Goal: Task Accomplishment & Management: Use online tool/utility

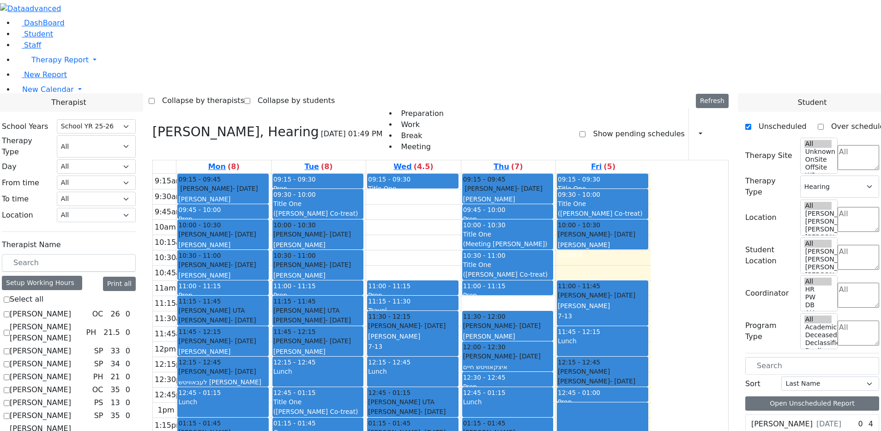
select select "212"
select select "5"
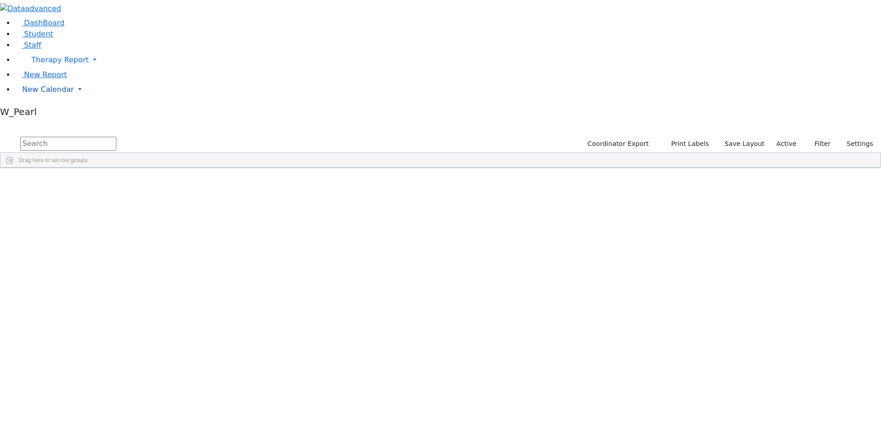
click at [30, 94] on span "New Calendar" at bounding box center [48, 89] width 52 height 9
click at [116, 137] on input "text" at bounding box center [68, 144] width 96 height 14
type input "libb klein"
click at [192, 183] on div "6511339 Klein Libby 06/24/2022 Unknown PW The Preschool Itinerant Kiryas Joel U…" at bounding box center [435, 189] width 870 height 13
click at [117, 183] on div "Klein" at bounding box center [89, 189] width 58 height 13
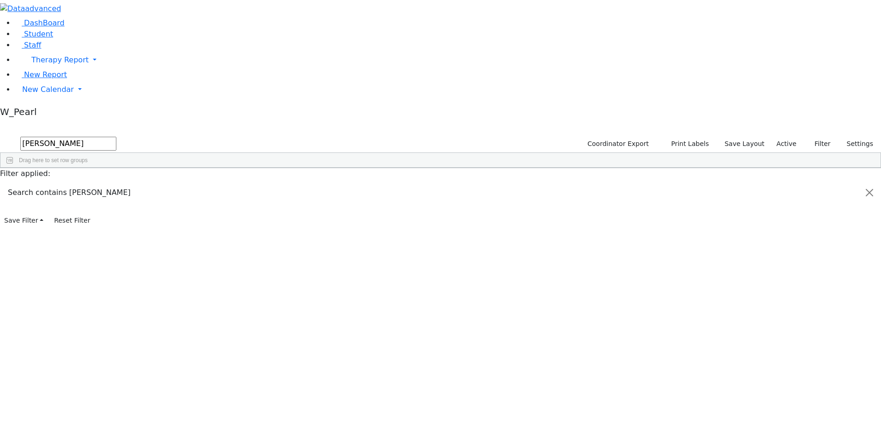
click at [117, 183] on div "Klein" at bounding box center [89, 189] width 58 height 13
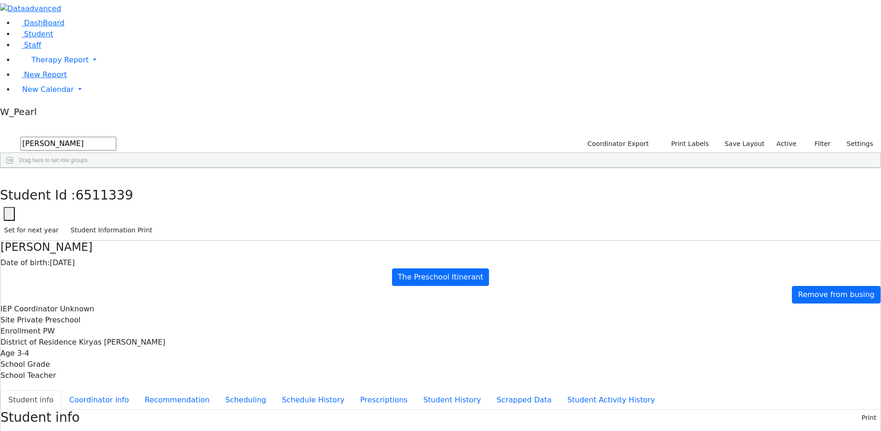
scroll to position [17, 0]
click at [217, 390] on button "Scheduling" at bounding box center [245, 399] width 56 height 19
drag, startPoint x: 330, startPoint y: 271, endPoint x: 330, endPoint y: 263, distance: 8.8
drag, startPoint x: 303, startPoint y: 258, endPoint x: 312, endPoint y: 159, distance: 100.1
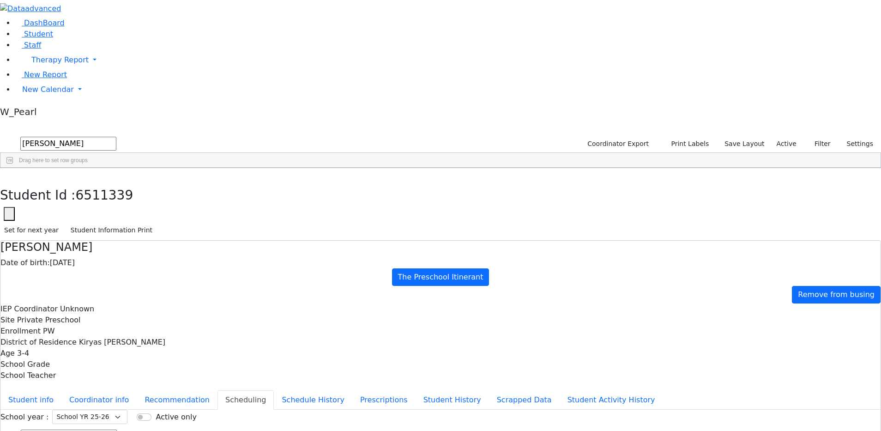
click at [27, 99] on link "New Calendar" at bounding box center [448, 89] width 866 height 18
click at [40, 112] on span "Calendar" at bounding box center [36, 107] width 33 height 9
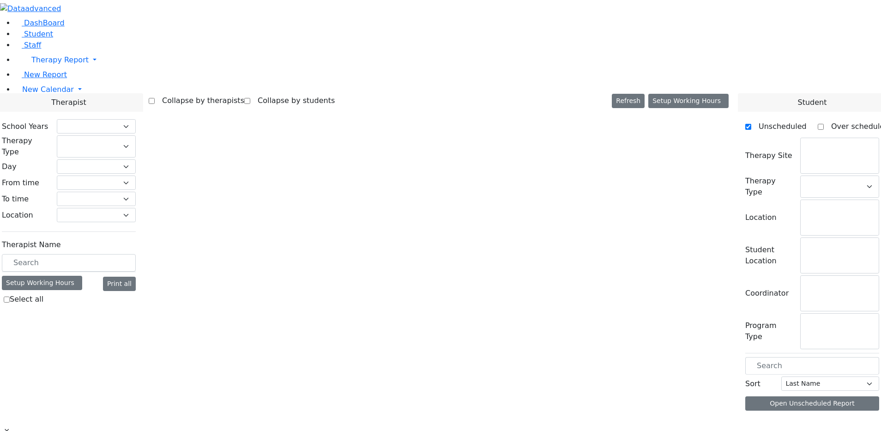
select select "212"
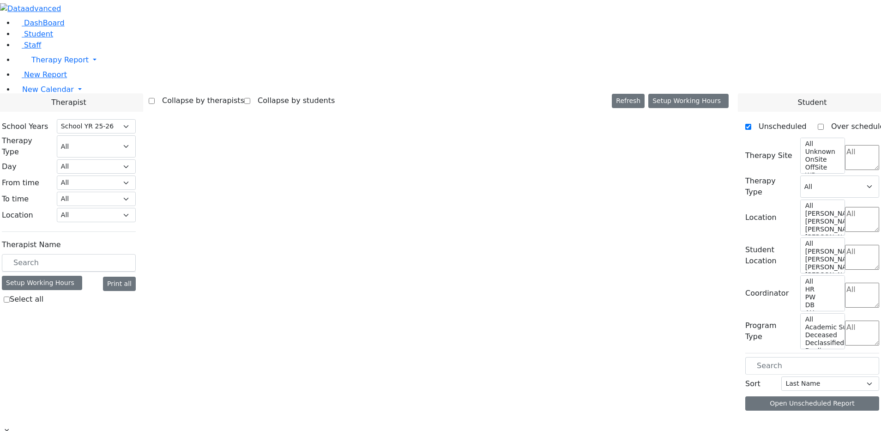
select select "5"
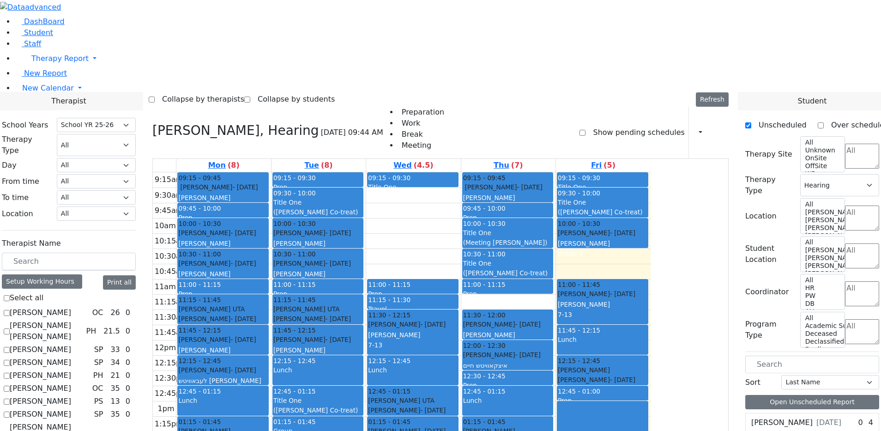
scroll to position [462, 0]
checkbox input "true"
select select
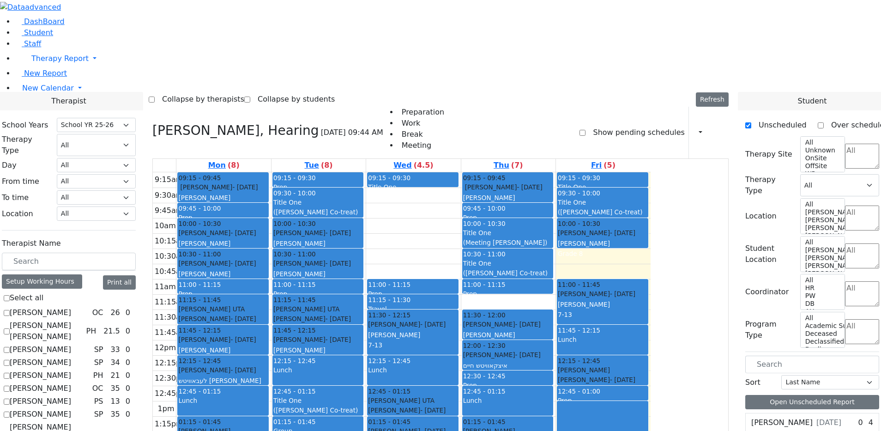
scroll to position [0, 0]
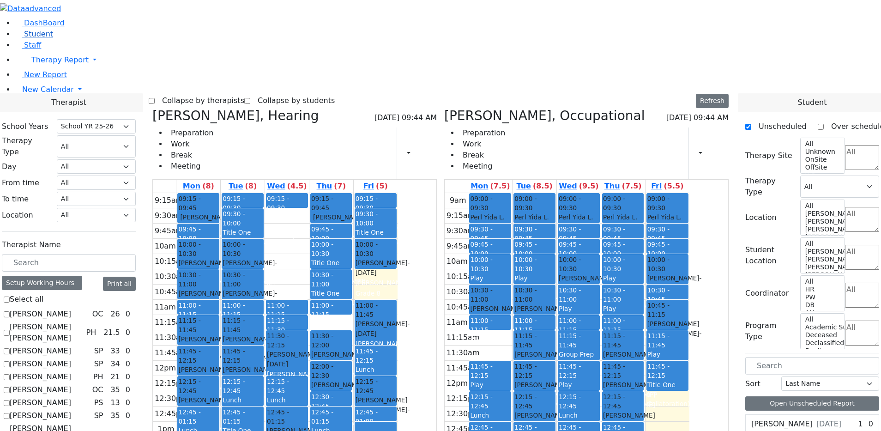
click at [15, 38] on icon at bounding box center [18, 34] width 7 height 7
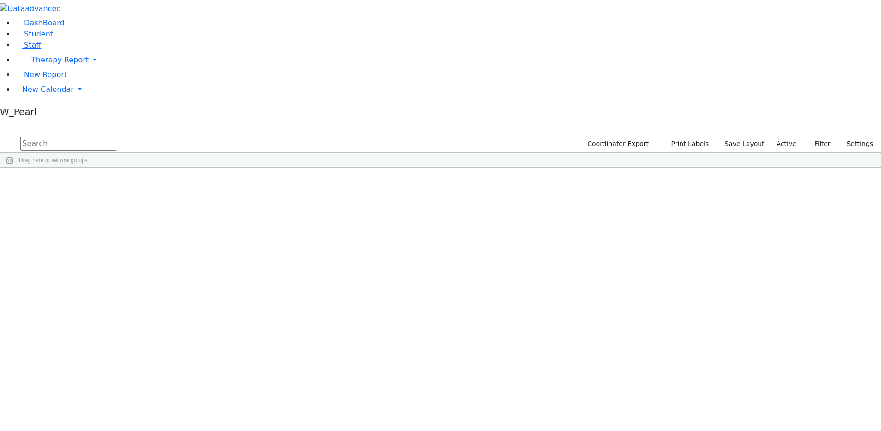
click at [116, 137] on input "text" at bounding box center [68, 144] width 96 height 14
type input "[PERSON_NAME]"
click at [117, 183] on div "Ackerman" at bounding box center [89, 189] width 58 height 13
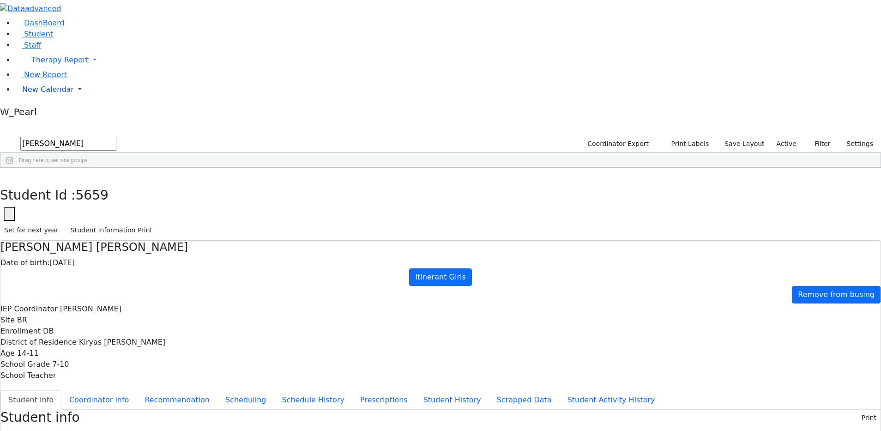
click at [44, 94] on span "New Calendar" at bounding box center [48, 89] width 52 height 9
click at [39, 112] on span "Calendar" at bounding box center [36, 107] width 33 height 9
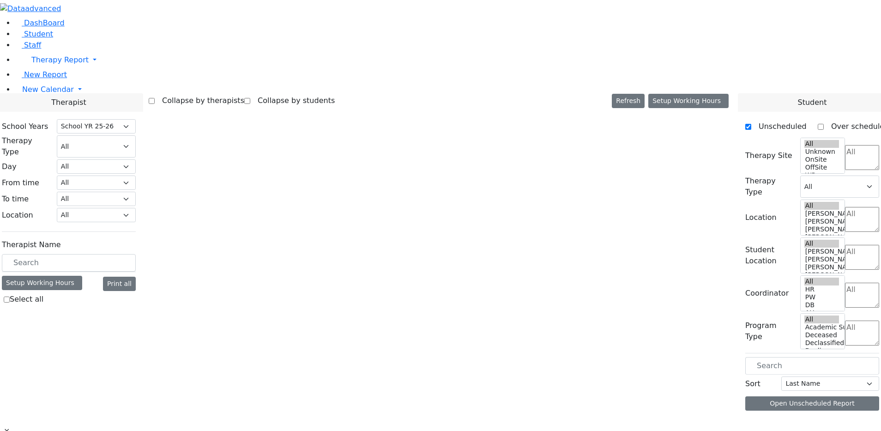
select select "212"
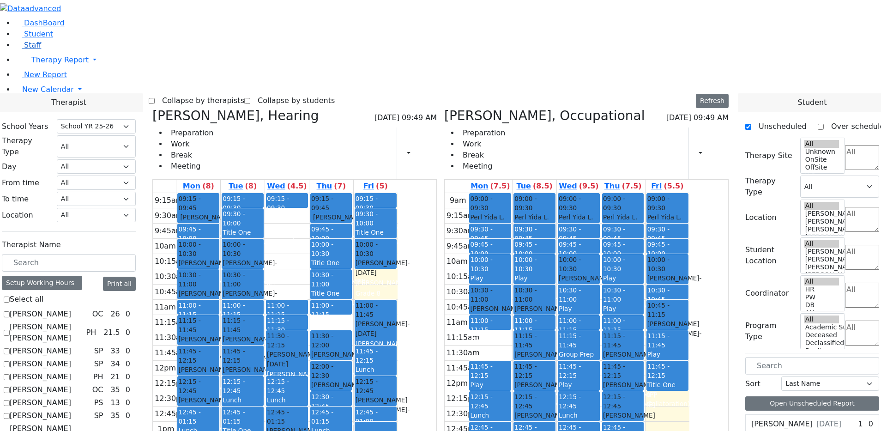
click at [24, 49] on link "Staff" at bounding box center [28, 45] width 26 height 9
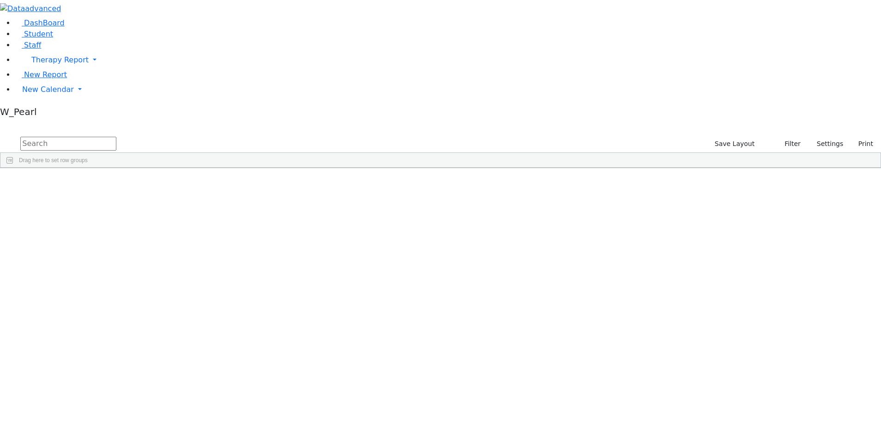
click at [116, 137] on input "text" at bounding box center [68, 144] width 96 height 14
type input "[PERSON_NAME]"
click at [47, 94] on span "New Calendar" at bounding box center [48, 89] width 52 height 9
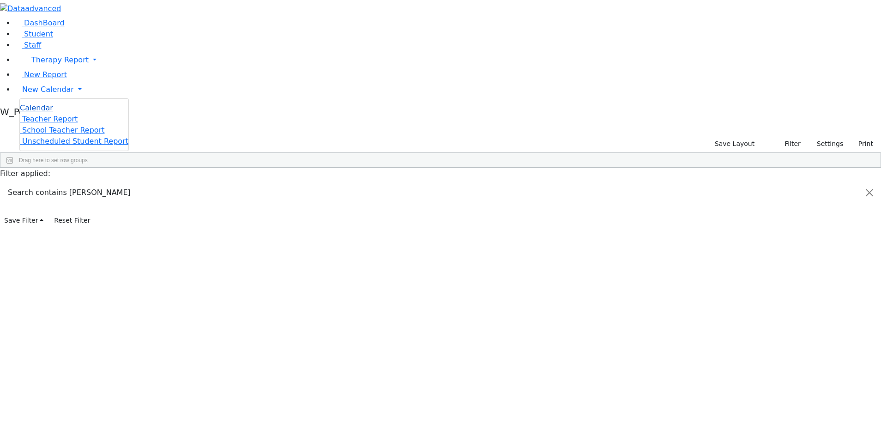
click at [44, 114] on link "Calendar" at bounding box center [36, 107] width 33 height 11
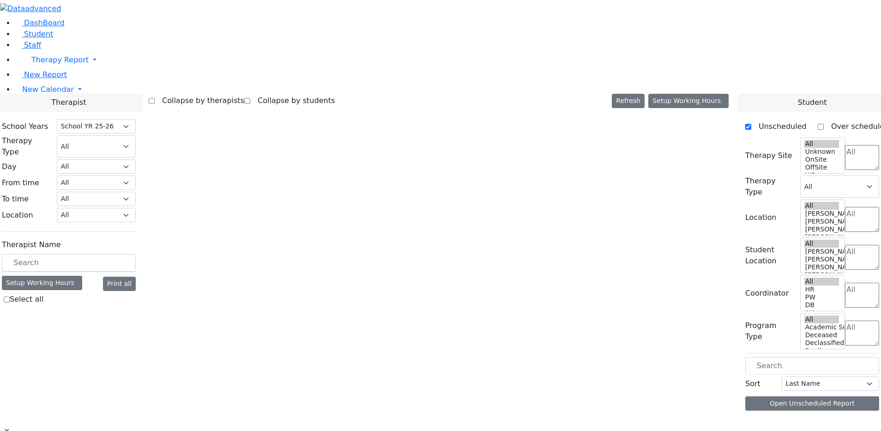
select select "212"
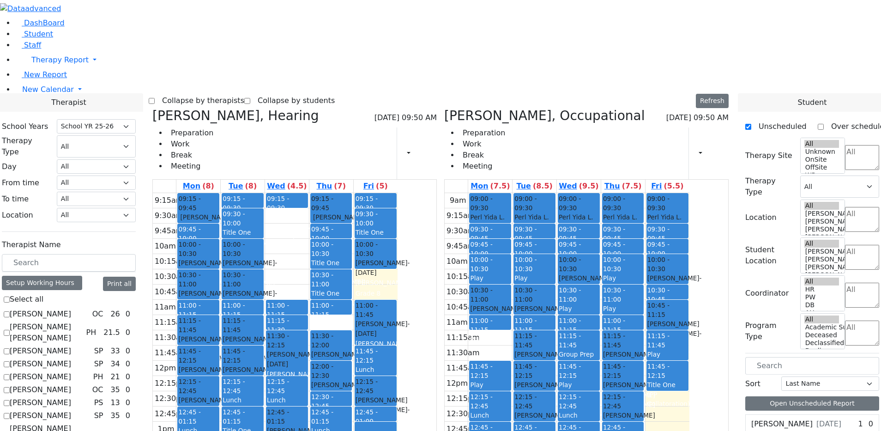
scroll to position [323, 0]
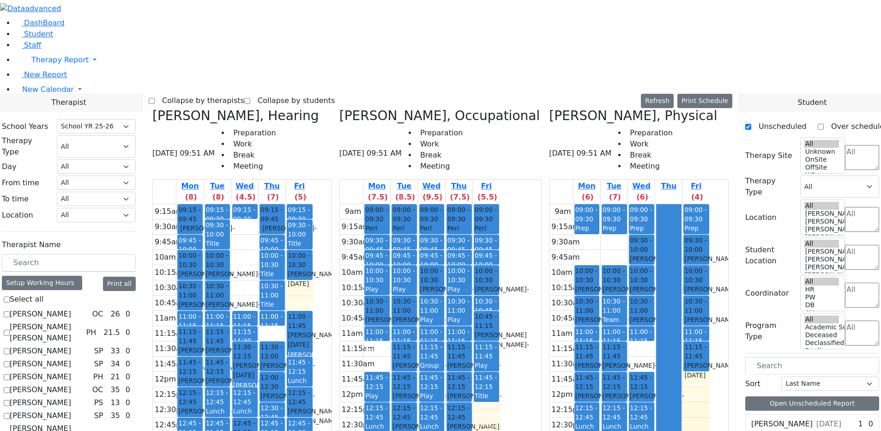
checkbox input "false"
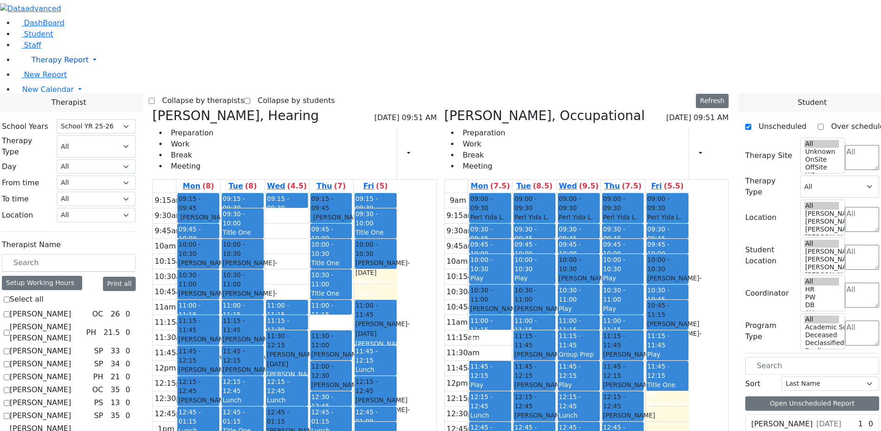
click at [17, 69] on link "Therapy Report" at bounding box center [448, 60] width 866 height 18
click at [24, 49] on span "Staff" at bounding box center [32, 45] width 17 height 9
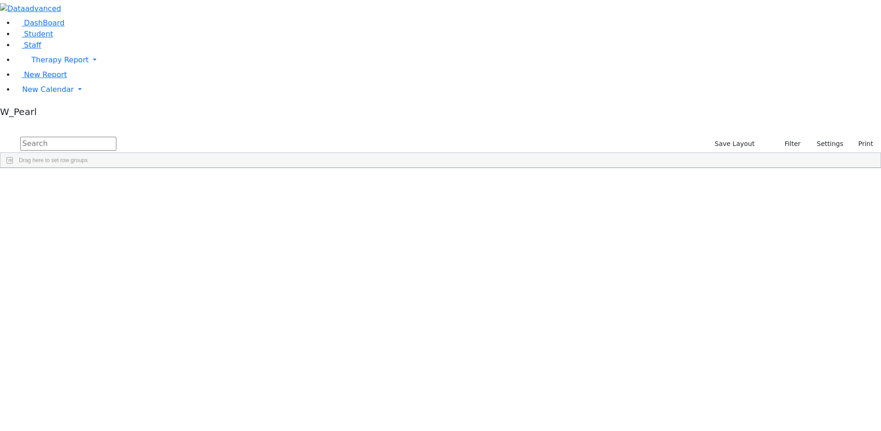
click at [116, 137] on input "text" at bounding box center [68, 144] width 96 height 14
type input "ata"
click at [34, 38] on span "Student" at bounding box center [38, 34] width 29 height 9
click at [116, 137] on input "text" at bounding box center [68, 144] width 96 height 14
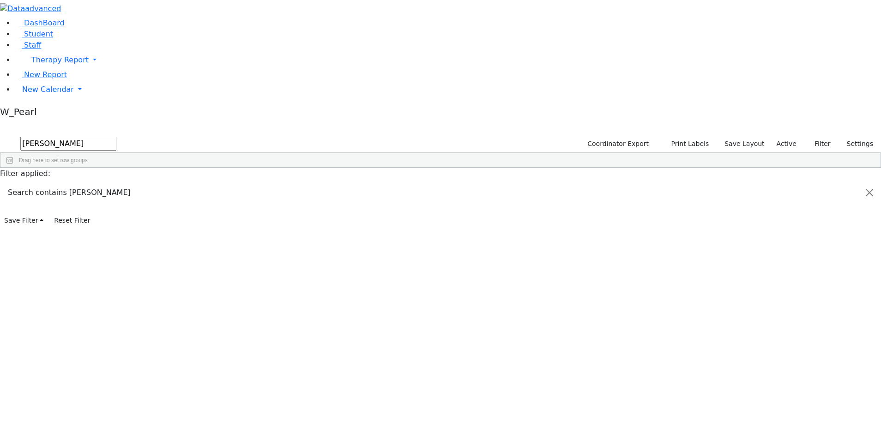
click at [233, 183] on div "[DATE]" at bounding box center [204, 189] width 58 height 13
click at [233, 183] on div "06/24/2022" at bounding box center [204, 189] width 58 height 13
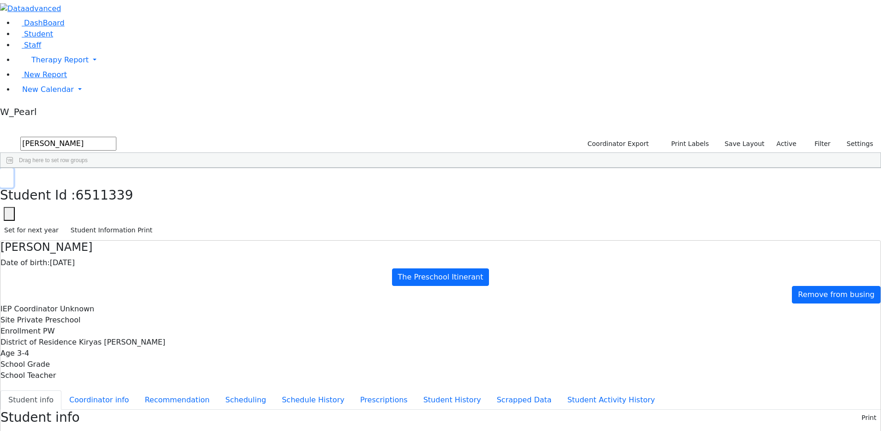
click at [13, 168] on button "button" at bounding box center [6, 177] width 13 height 19
drag, startPoint x: 118, startPoint y: 44, endPoint x: 89, endPoint y: 44, distance: 29.1
click at [89, 44] on div "DashBoard Student Staff Therapy Report Student Old Calendar Report" at bounding box center [440, 396] width 881 height 793
click at [117, 183] on div "Ackerman" at bounding box center [89, 189] width 58 height 13
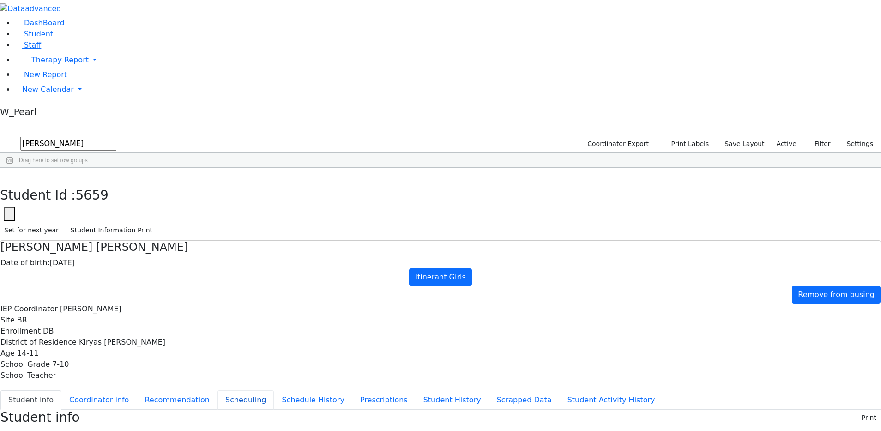
click at [221, 390] on button "Scheduling" at bounding box center [245, 399] width 56 height 19
click at [182, 168] on div "Student Id : 5659 Student Id 5659 Cancel Save Set for next year Student Informa…" at bounding box center [440, 204] width 881 height 72
click at [9, 175] on icon "button" at bounding box center [6, 178] width 5 height 6
drag, startPoint x: 145, startPoint y: 37, endPoint x: 94, endPoint y: 33, distance: 51.9
click at [94, 33] on div "DashBoard Student Staff Therapy Report Student Old Calendar Report" at bounding box center [440, 260] width 881 height 521
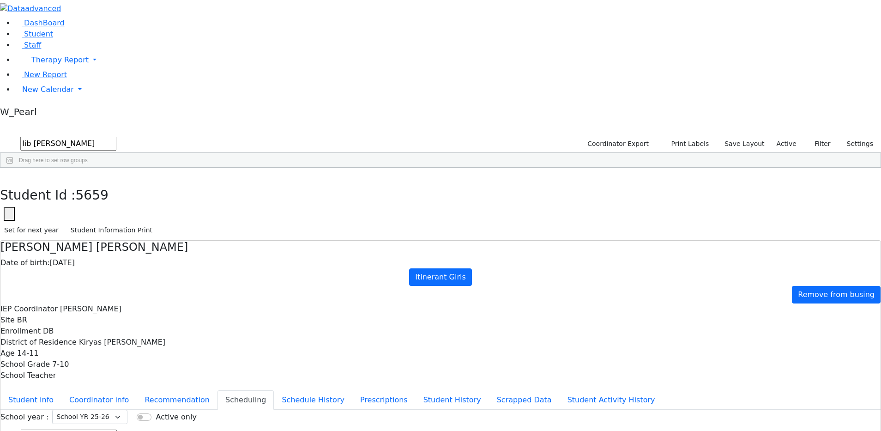
type input "lib klein"
click at [115, 183] on div "Klein" at bounding box center [86, 189] width 58 height 13
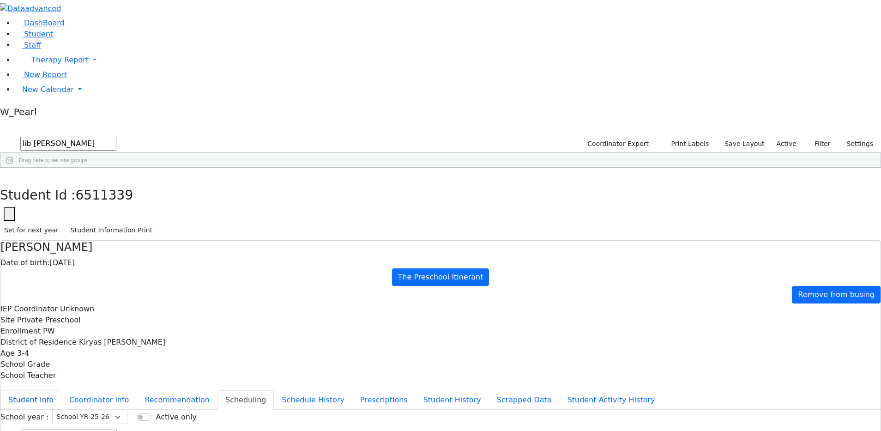
click at [61, 390] on button "Student info" at bounding box center [30, 399] width 61 height 19
drag, startPoint x: 499, startPoint y: 360, endPoint x: 531, endPoint y: 364, distance: 31.6
drag, startPoint x: 522, startPoint y: 356, endPoint x: 521, endPoint y: 361, distance: 4.8
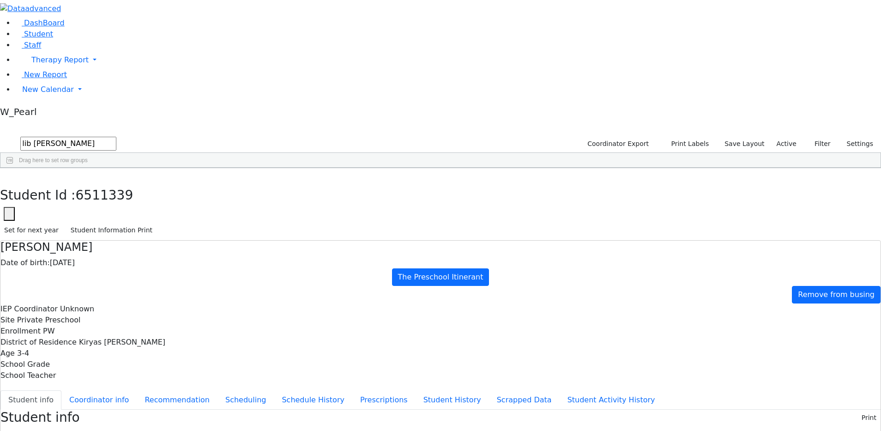
drag, startPoint x: 530, startPoint y: 363, endPoint x: 501, endPoint y: 360, distance: 29.2
copy span "238-9251"
click at [231, 390] on button "Scheduling" at bounding box center [245, 399] width 56 height 19
drag, startPoint x: 340, startPoint y: 276, endPoint x: 352, endPoint y: 173, distance: 104.5
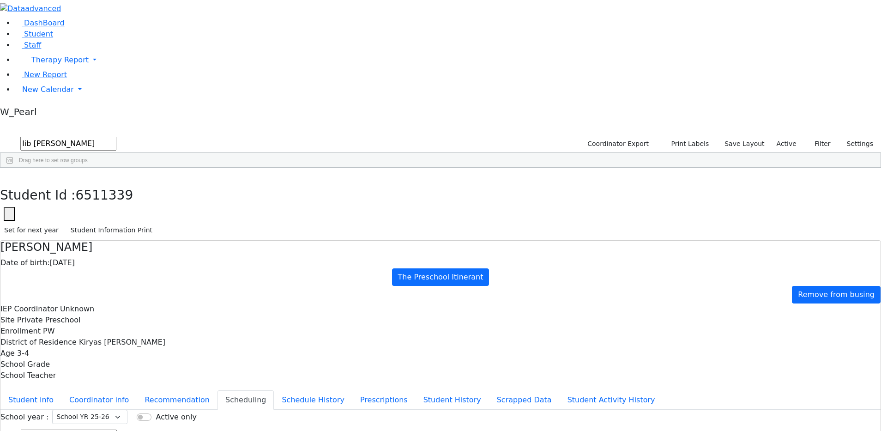
click at [236, 390] on button "Scheduling" at bounding box center [245, 399] width 56 height 19
click at [12, 430] on icon "submit" at bounding box center [9, 436] width 6 height 6
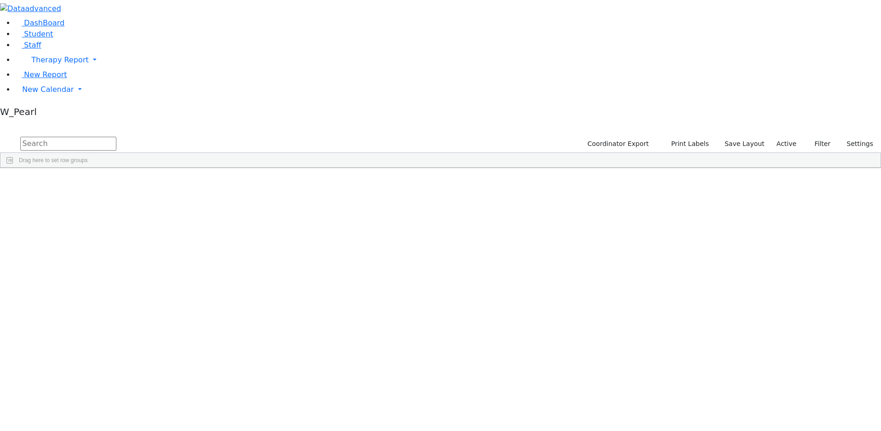
click at [116, 137] on input "text" at bounding box center [68, 144] width 96 height 14
type input "weberman"
click at [175, 209] on div "Shaindy" at bounding box center [146, 215] width 58 height 13
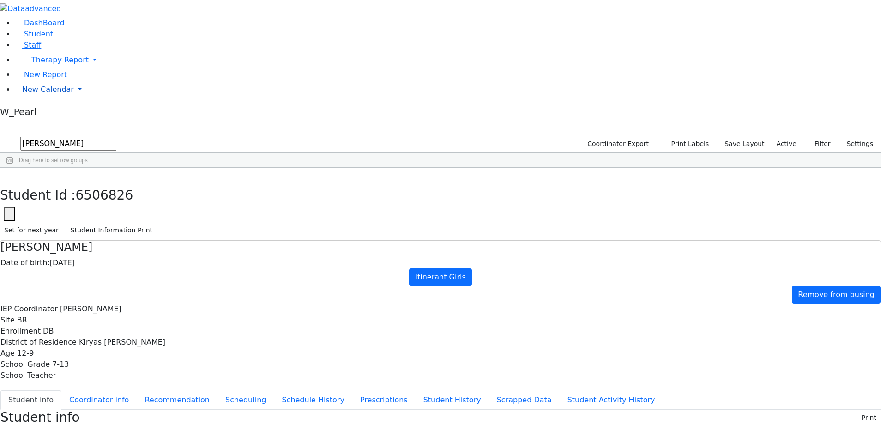
click at [34, 94] on span "New Calendar" at bounding box center [48, 89] width 52 height 9
click at [37, 112] on span "Calendar" at bounding box center [36, 107] width 33 height 9
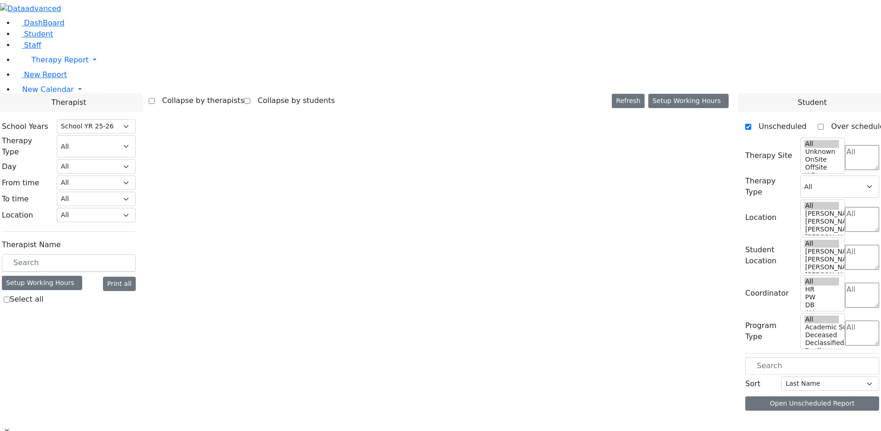
select select "212"
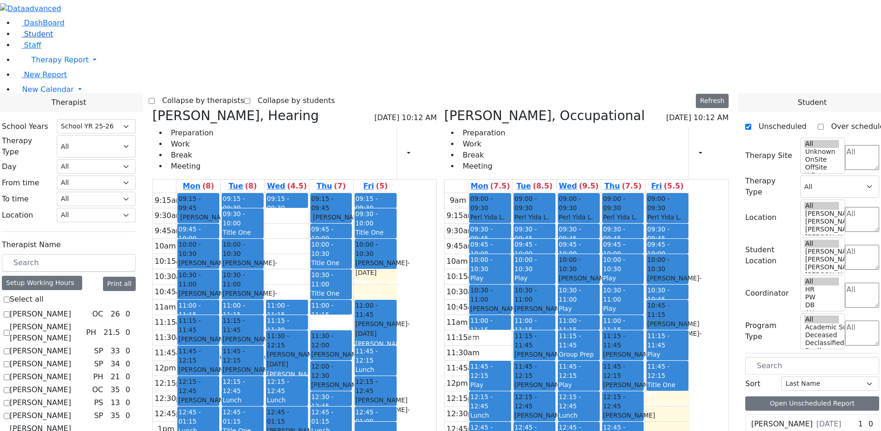
click at [32, 38] on span "Student" at bounding box center [38, 34] width 29 height 9
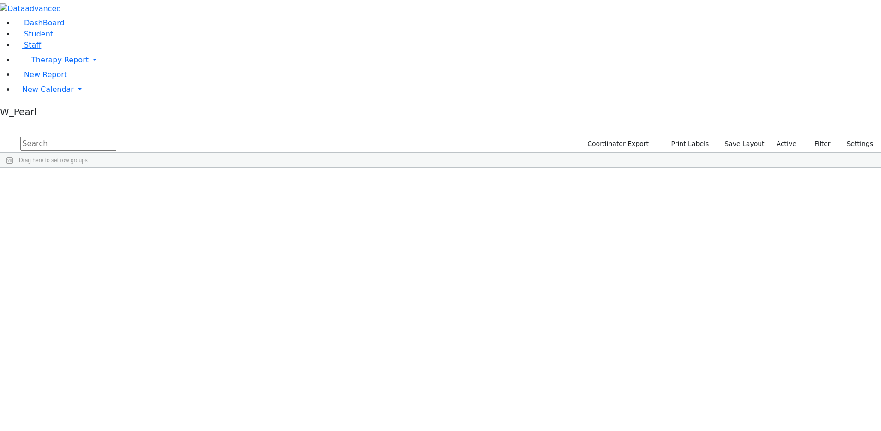
click at [116, 137] on input "text" at bounding box center [68, 144] width 96 height 14
click at [117, 196] on div "Werzberger" at bounding box center [89, 202] width 58 height 13
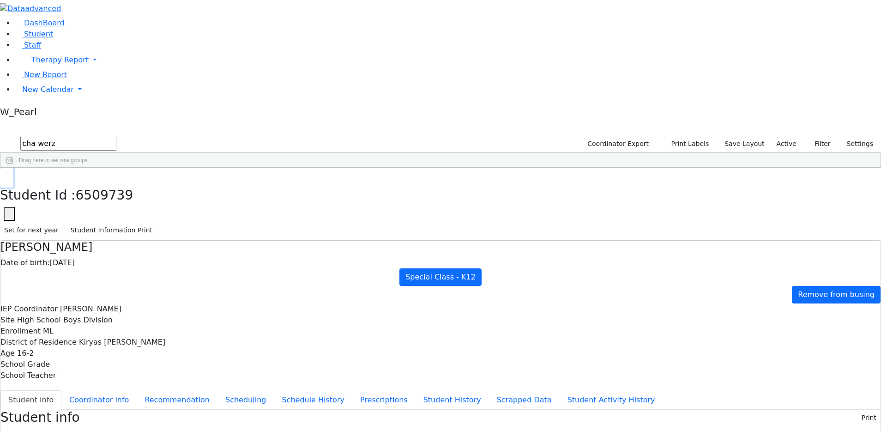
click at [4, 175] on use "button" at bounding box center [4, 175] width 0 height 0
drag, startPoint x: 156, startPoint y: 36, endPoint x: 93, endPoint y: 36, distance: 62.8
click at [117, 183] on div "Muller" at bounding box center [89, 189] width 58 height 13
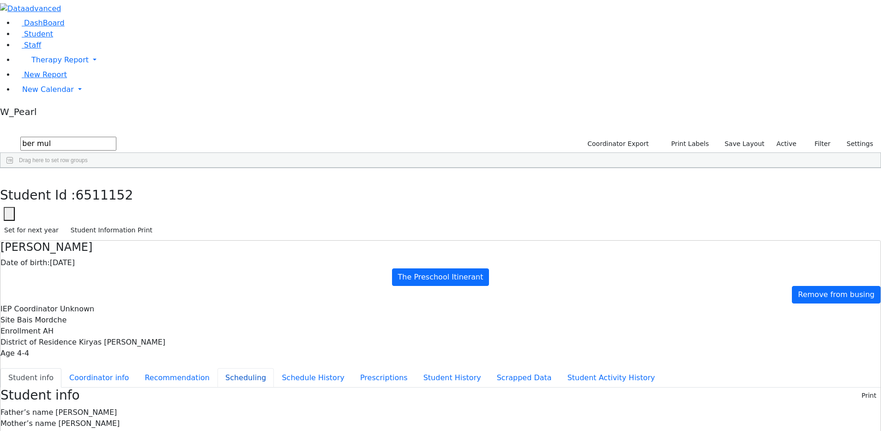
click at [222, 368] on button "Scheduling" at bounding box center [245, 377] width 56 height 19
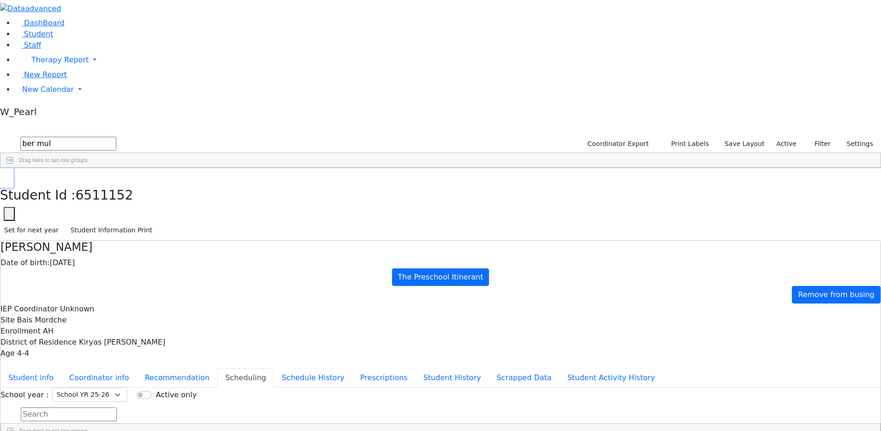
click at [9, 175] on icon "button" at bounding box center [6, 178] width 5 height 6
drag, startPoint x: 154, startPoint y: 38, endPoint x: 79, endPoint y: 38, distance: 74.3
click at [81, 38] on div "DashBoard Student Staff Therapy Report Student Old Calendar Report" at bounding box center [440, 249] width 881 height 499
type input "sha weberman"
click at [173, 196] on div "Shaindy" at bounding box center [144, 202] width 58 height 13
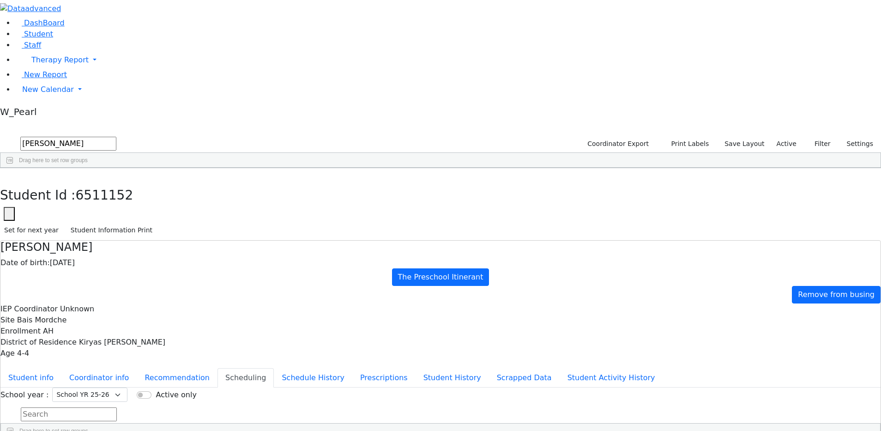
click at [173, 196] on div "Shaindy" at bounding box center [144, 202] width 58 height 13
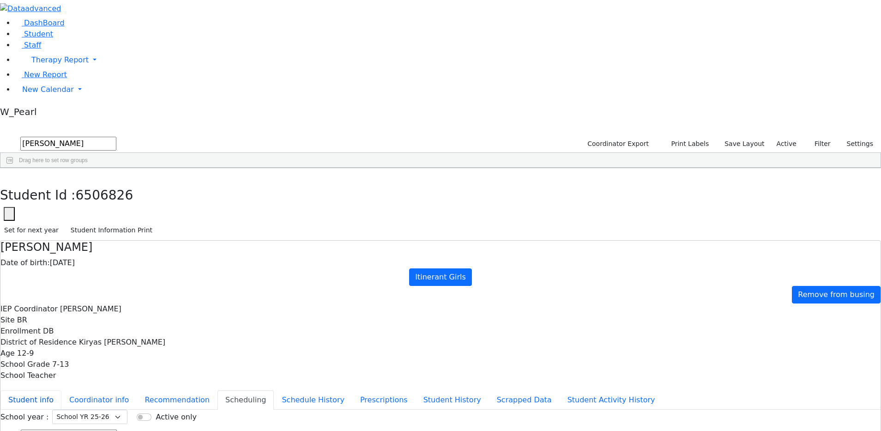
click at [61, 390] on button "Student info" at bounding box center [30, 399] width 61 height 19
click at [46, 94] on span "New Calendar" at bounding box center [48, 89] width 52 height 9
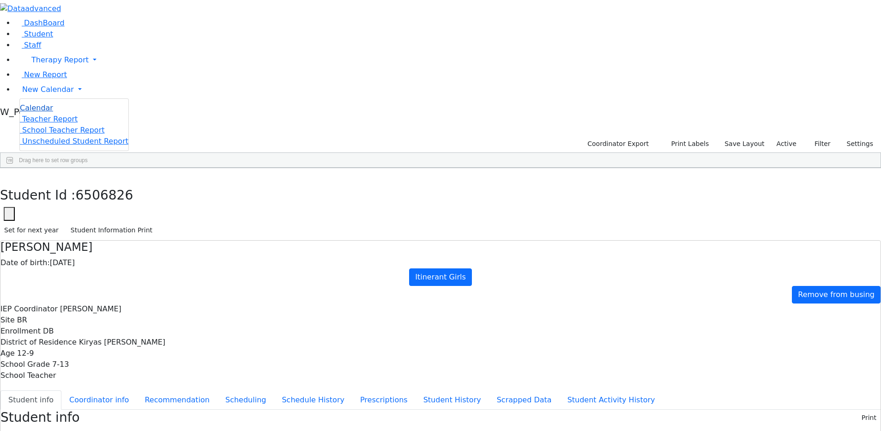
click at [53, 112] on span "Calendar" at bounding box center [36, 107] width 33 height 9
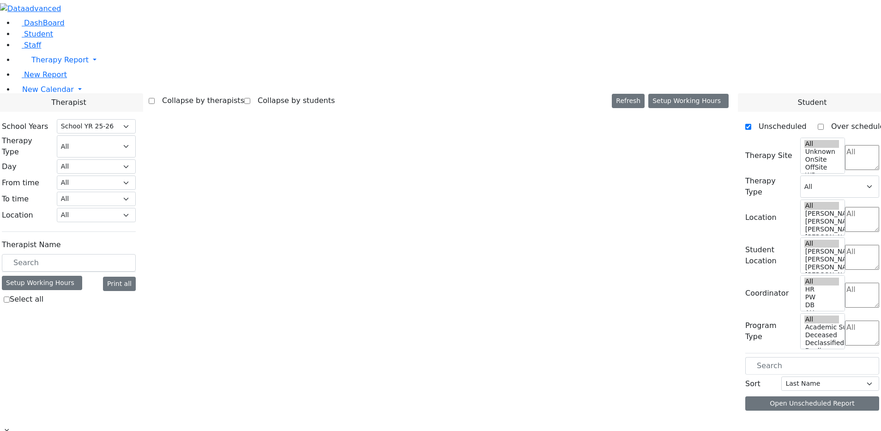
select select "212"
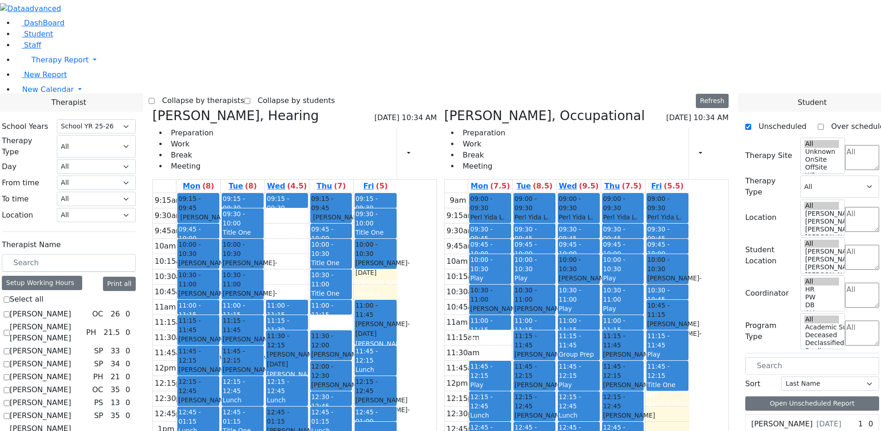
click at [492, 108] on div "Leiner Chana L., Occupational 10/03/2025 10:34 AM Preparation Work Break Meetin…" at bounding box center [586, 332] width 292 height 449
click at [444, 108] on icon at bounding box center [444, 115] width 0 height 15
select select "5"
checkbox input "false"
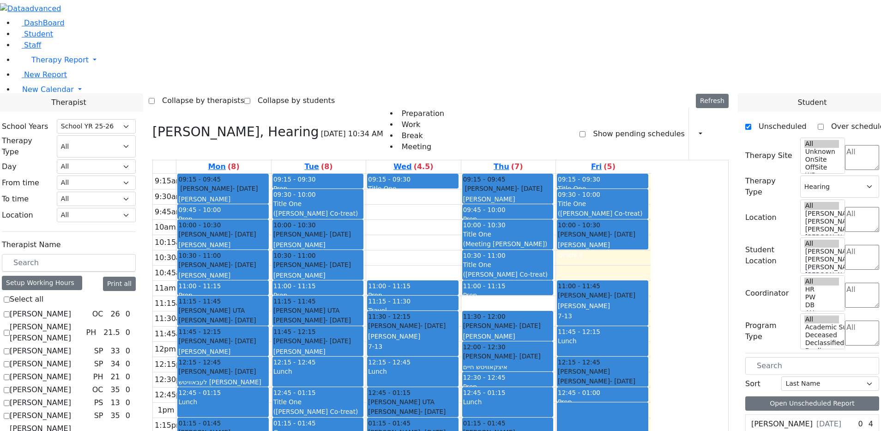
scroll to position [624, 0]
checkbox input "true"
select select
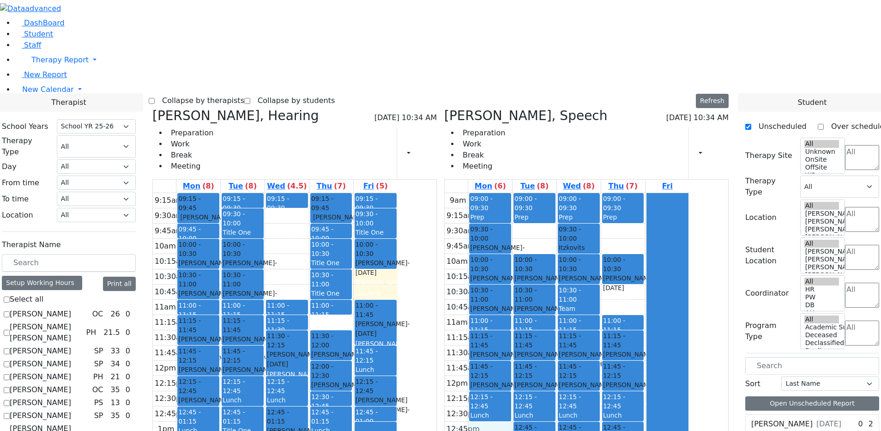
click at [546, 306] on div "9am 9:15am 9:30am 9:45am 10am 10:15am 10:30am 10:45am 11am 11:15am 11:30am 11:4…" at bounding box center [567, 376] width 245 height 366
drag, startPoint x: 667, startPoint y: 114, endPoint x: 665, endPoint y: 125, distance: 11.7
click at [666, 193] on div "9am 9:15am 9:30am 9:45am 10am 10:15am 10:30am 10:45am 11am 11:15am 11:30am 11:4…" at bounding box center [567, 376] width 245 height 366
drag, startPoint x: 595, startPoint y: 114, endPoint x: 641, endPoint y: 137, distance: 50.6
click at [596, 193] on div "9am 9:15am 9:30am 9:45am 10am 10:15am 10:30am 10:45am 11am 11:15am 11:30am 11:4…" at bounding box center [567, 376] width 245 height 366
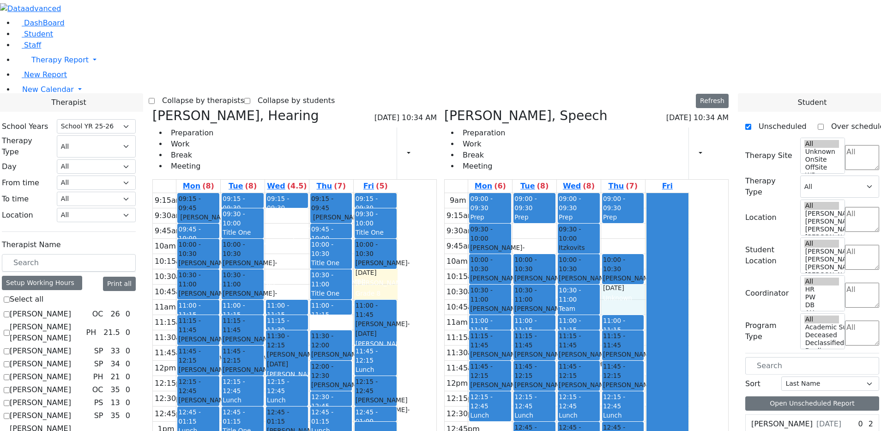
drag, startPoint x: 676, startPoint y: 170, endPoint x: 673, endPoint y: 180, distance: 11.0
click at [674, 193] on div "9am 9:15am 9:30am 9:45am 10am 10:15am 10:30am 10:45am 11am 11:15am 11:30am 11:4…" at bounding box center [567, 376] width 245 height 366
drag, startPoint x: 684, startPoint y: 108, endPoint x: 686, endPoint y: 113, distance: 5.0
click at [687, 193] on div "9am 9:15am 9:30am 9:45am 10am 10:15am 10:30am 10:45am 11am 11:15am 11:30am 11:4…" at bounding box center [567, 376] width 245 height 366
click at [599, 193] on div "9am 9:15am 9:30am 9:45am 10am 10:15am 10:30am 10:45am 11am 11:15am 11:30am 11:4…" at bounding box center [567, 376] width 245 height 366
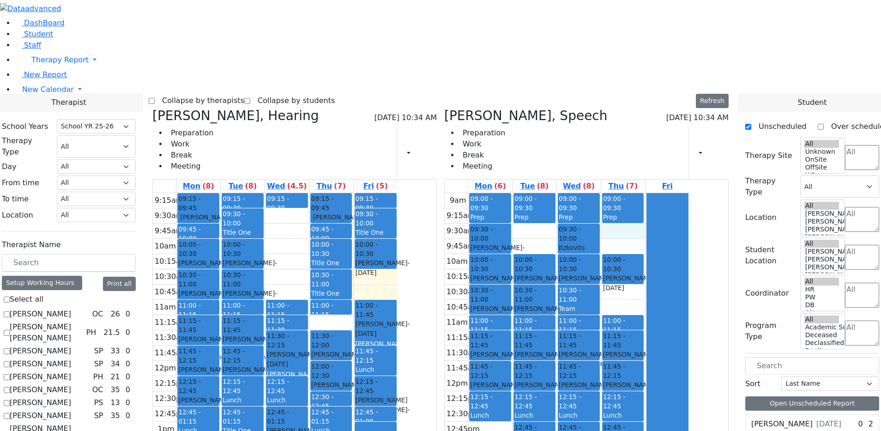
click at [676, 193] on div "9am 9:15am 9:30am 9:45am 10am 10:15am 10:30am 10:45am 11am 11:15am 11:30am 11:4…" at bounding box center [567, 376] width 245 height 366
drag, startPoint x: 679, startPoint y: 174, endPoint x: 679, endPoint y: 159, distance: 15.2
click at [679, 193] on div "9am 9:15am 9:30am 9:45am 10am 10:15am 10:30am 10:45am 11am 11:15am 11:30am 11:4…" at bounding box center [567, 376] width 245 height 366
drag, startPoint x: 678, startPoint y: 114, endPoint x: 673, endPoint y: 100, distance: 14.9
click at [673, 193] on div "9am 9:15am 9:30am 9:45am 10am 10:15am 10:30am 10:45am 11am 11:15am 11:30am 11:4…" at bounding box center [567, 376] width 245 height 366
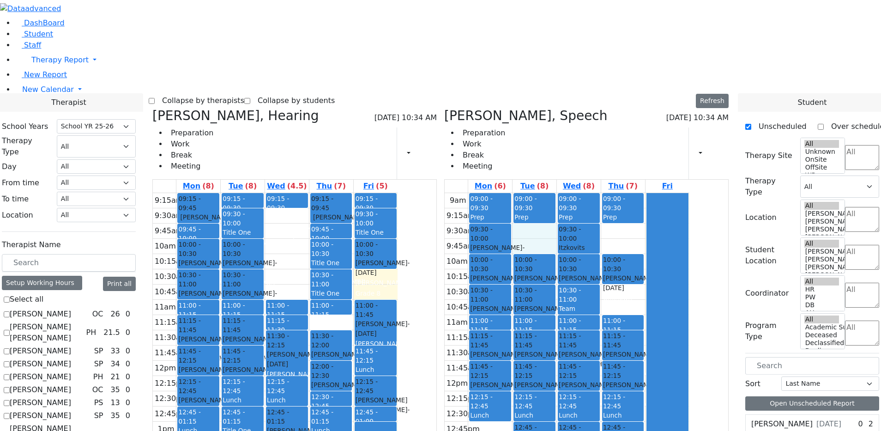
drag, startPoint x: 583, startPoint y: 107, endPoint x: 591, endPoint y: 131, distance: 25.0
click at [591, 193] on div "9am 9:15am 9:30am 9:45am 10am 10:15am 10:30am 10:45am 11am 11:15am 11:30am 11:4…" at bounding box center [567, 376] width 245 height 366
click at [673, 193] on div "9am 9:15am 9:30am 9:45am 10am 10:15am 10:30am 10:45am 11am 11:15am 11:30am 11:4…" at bounding box center [567, 376] width 245 height 366
drag, startPoint x: 591, startPoint y: 106, endPoint x: 586, endPoint y: 113, distance: 8.9
click at [586, 193] on div "9am 9:15am 9:30am 9:45am 10am 10:15am 10:30am 10:45am 11am 11:15am 11:30am 11:4…" at bounding box center [567, 376] width 245 height 366
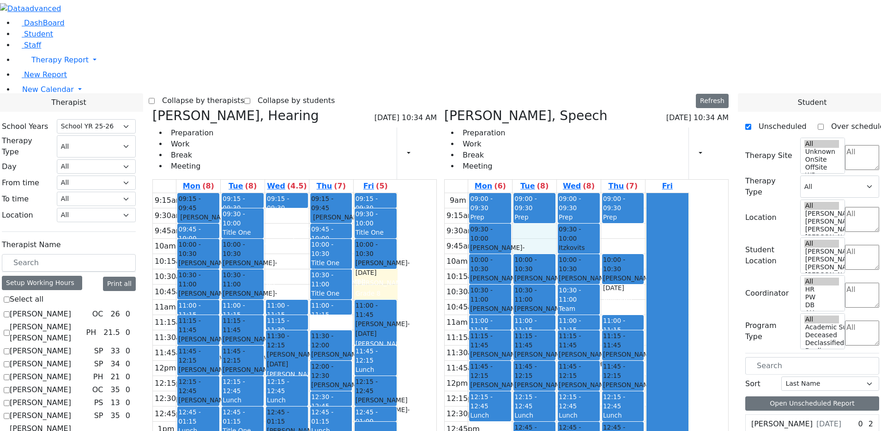
click at [585, 193] on div "9am 9:15am 9:30am 9:45am 10am 10:15am 10:30am 10:45am 11am 11:15am 11:30am 11:4…" at bounding box center [567, 376] width 245 height 366
drag, startPoint x: 658, startPoint y: 108, endPoint x: 659, endPoint y: 114, distance: 6.1
click at [659, 193] on div "9am 9:15am 9:30am 9:45am 10am 10:15am 10:30am 10:45am 11am 11:15am 11:30am 11:4…" at bounding box center [567, 376] width 245 height 366
click at [589, 193] on div "9am 9:15am 9:30am 9:45am 10am 10:15am 10:30am 10:45am 11am 11:15am 11:30am 11:4…" at bounding box center [567, 376] width 245 height 366
drag, startPoint x: 667, startPoint y: 116, endPoint x: 663, endPoint y: 122, distance: 6.7
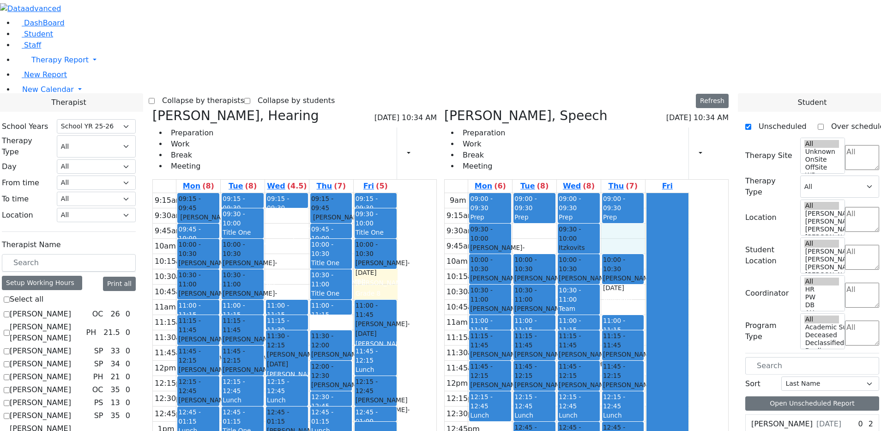
click at [663, 193] on div "9am 9:15am 9:30am 9:45am 10am 10:15am 10:30am 10:45am 11am 11:15am 11:30am 11:4…" at bounding box center [567, 376] width 245 height 366
click at [684, 193] on div "9am 9:15am 9:30am 9:45am 10am 10:15am 10:30am 10:45am 11am 11:15am 11:30am 11:4…" at bounding box center [567, 376] width 245 height 366
drag, startPoint x: 587, startPoint y: 101, endPoint x: 589, endPoint y: 111, distance: 11.0
click at [588, 193] on div "9am 9:15am 9:30am 9:45am 10am 10:15am 10:30am 10:45am 11am 11:15am 11:30am 11:4…" at bounding box center [567, 376] width 245 height 366
drag, startPoint x: 671, startPoint y: 114, endPoint x: 673, endPoint y: 100, distance: 14.5
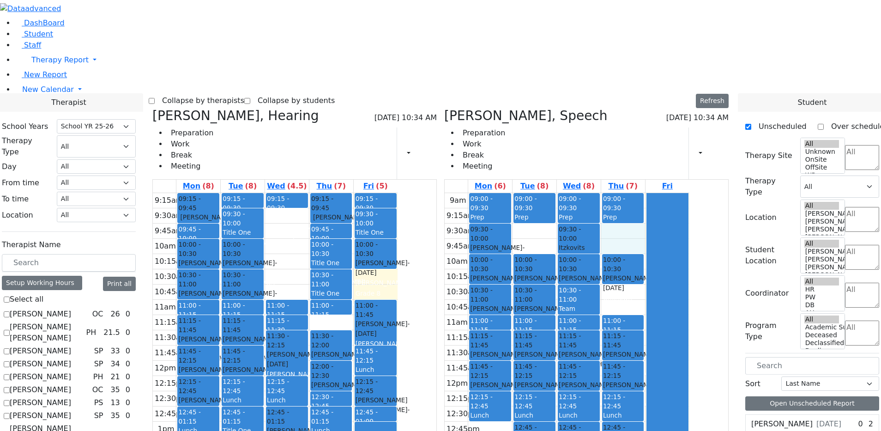
click at [673, 193] on div "9am 9:15am 9:30am 9:45am 10am 10:15am 10:30am 10:45am 11am 11:15am 11:30am 11:4…" at bounding box center [567, 376] width 245 height 366
drag, startPoint x: 463, startPoint y: 149, endPoint x: 467, endPoint y: 160, distance: 11.7
click at [397, 193] on div "9:15am 9:30am 9:45am 10am 10:15am 10:30am 10:45am 11am 11:15am 11:30am 11:45am …" at bounding box center [275, 376] width 245 height 366
drag, startPoint x: 381, startPoint y: 156, endPoint x: 381, endPoint y: 111, distance: 44.8
click at [381, 193] on div "9:15am 9:30am 9:45am 10am 10:15am 10:30am 10:45am 11am 11:15am 11:30am 11:45am …" at bounding box center [275, 376] width 245 height 366
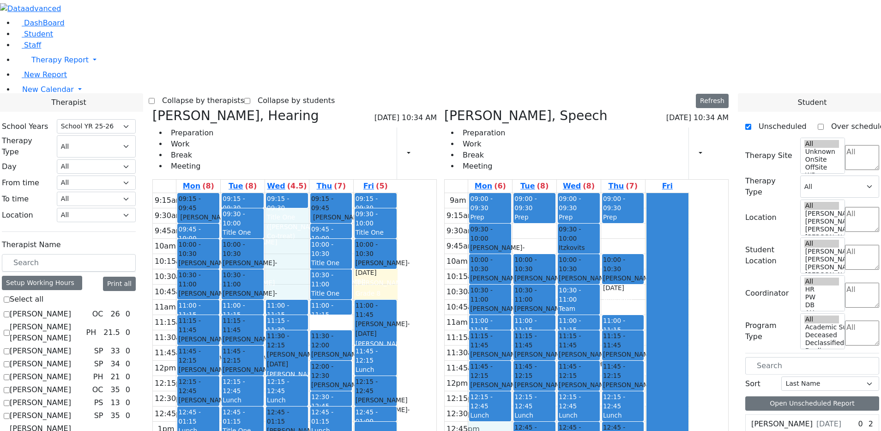
drag, startPoint x: 546, startPoint y: 306, endPoint x: 544, endPoint y: 313, distance: 8.1
click at [544, 313] on div "9am 9:15am 9:30am 9:45am 10am 10:15am 10:30am 10:45am 11am 11:15am 11:30am 11:4…" at bounding box center [567, 376] width 245 height 366
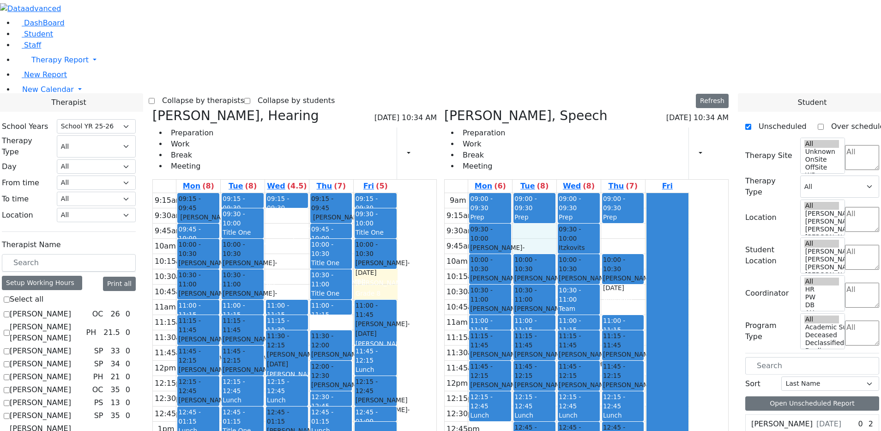
drag, startPoint x: 579, startPoint y: 113, endPoint x: 589, endPoint y: 107, distance: 11.4
click at [581, 193] on div "9am 9:15am 9:30am 9:45am 10am 10:15am 10:30am 10:45am 11am 11:15am 11:30am 11:4…" at bounding box center [567, 376] width 245 height 366
click at [659, 193] on div "9am 9:15am 9:30am 9:45am 10am 10:15am 10:30am 10:45am 11am 11:15am 11:30am 11:4…" at bounding box center [567, 376] width 245 height 366
drag, startPoint x: 676, startPoint y: 171, endPoint x: 672, endPoint y: 178, distance: 7.7
click at [678, 193] on div "9am 9:15am 9:30am 9:45am 10am 10:15am 10:30am 10:45am 11am 11:15am 11:30am 11:4…" at bounding box center [567, 376] width 245 height 366
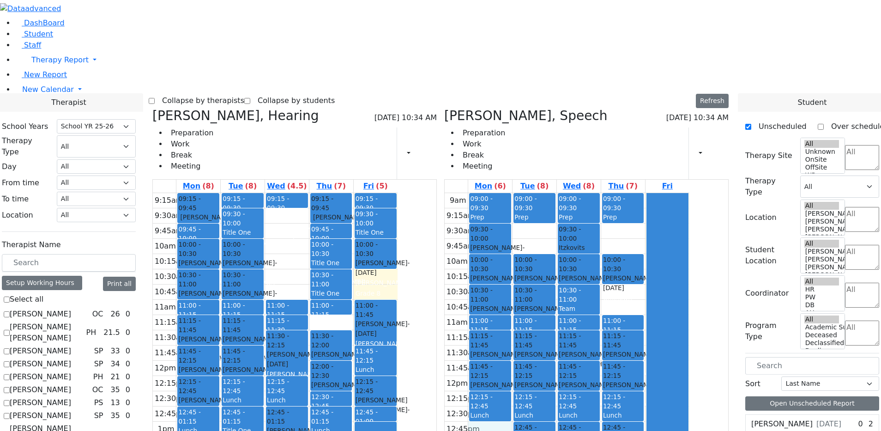
drag, startPoint x: 557, startPoint y: 308, endPoint x: 561, endPoint y: 318, distance: 10.4
click at [561, 318] on div "9am 9:15am 9:30am 9:45am 10am 10:15am 10:30am 10:45am 11am 11:15am 11:30am 11:4…" at bounding box center [567, 376] width 245 height 366
drag, startPoint x: 614, startPoint y: 400, endPoint x: 607, endPoint y: 410, distance: 11.6
click at [620, 411] on div "9am 9:15am 9:30am 9:45am 10am 10:15am 10:30am 10:45am 11am 11:15am 11:30am 11:4…" at bounding box center [567, 375] width 245 height 366
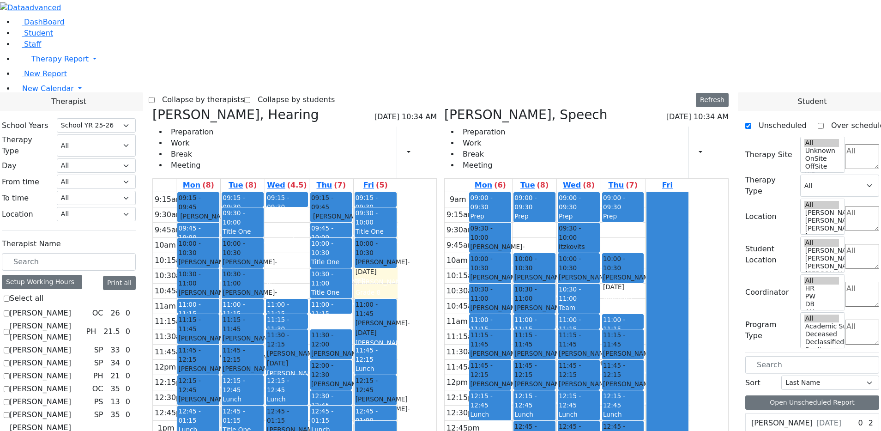
drag, startPoint x: 548, startPoint y: 409, endPoint x: 548, endPoint y: 370, distance: 39.7
click at [548, 368] on div "9am 9:15am 9:30am 9:45am 10am 10:15am 10:30am 10:45am 11am 11:15am 11:30am 11:4…" at bounding box center [567, 375] width 245 height 366
click at [675, 192] on div "9am 9:15am 9:30am 9:45am 10am 10:15am 10:30am 10:45am 11am 11:15am 11:30am 11:4…" at bounding box center [567, 375] width 245 height 366
click at [673, 192] on div "9am 9:15am 9:30am 9:45am 10am 10:15am 10:30am 10:45am 11am 11:15am 11:30am 11:4…" at bounding box center [567, 375] width 245 height 366
drag, startPoint x: 590, startPoint y: 106, endPoint x: 590, endPoint y: 115, distance: 8.8
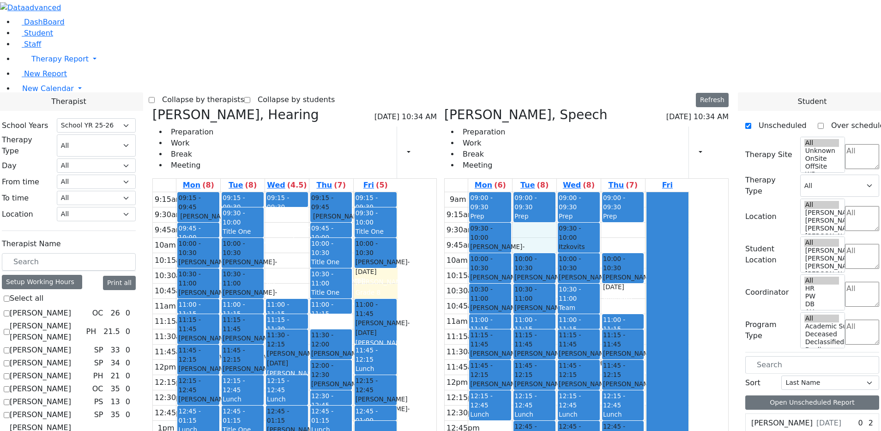
click at [590, 192] on div "9am 9:15am 9:30am 9:45am 10am 10:15am 10:30am 10:45am 11am 11:15am 11:30am 11:4…" at bounding box center [567, 375] width 245 height 366
drag, startPoint x: 468, startPoint y: 148, endPoint x: 468, endPoint y: 168, distance: 19.9
click at [397, 192] on div "9:15am 9:30am 9:45am 10am 10:15am 10:30am 10:45am 11am 11:15am 11:30am 11:45am …" at bounding box center [275, 375] width 245 height 366
drag, startPoint x: 381, startPoint y: 162, endPoint x: 387, endPoint y: 89, distance: 72.7
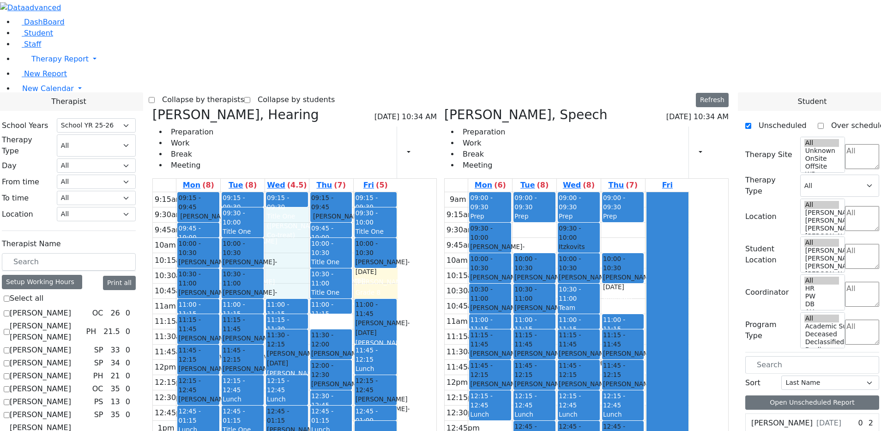
click at [387, 192] on div "9:15am 9:30am 9:45am 10am 10:15am 10:30am 10:45am 11am 11:15am 11:30am 11:45am …" at bounding box center [275, 375] width 245 height 366
drag, startPoint x: 469, startPoint y: 153, endPoint x: 468, endPoint y: 166, distance: 12.5
click at [397, 192] on div "9:15am 9:30am 9:45am 10am 10:15am 10:30am 10:45am 11am 11:15am 11:30am 11:45am …" at bounding box center [275, 375] width 245 height 366
drag, startPoint x: 372, startPoint y: 163, endPoint x: 381, endPoint y: 85, distance: 78.9
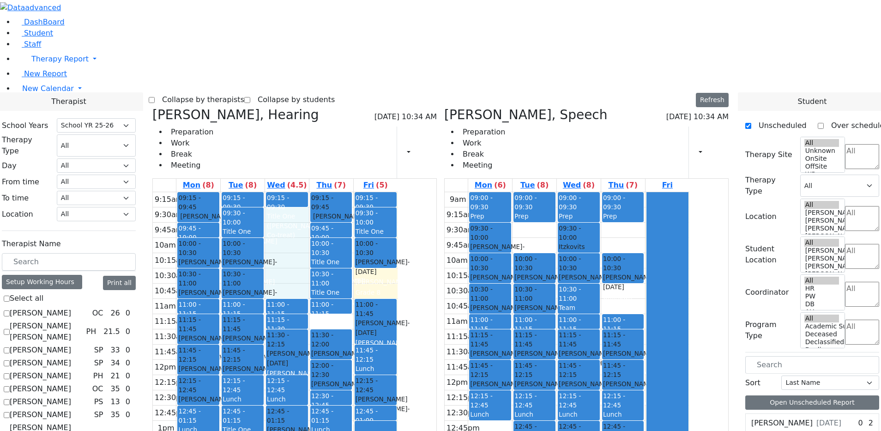
click at [381, 192] on div "9:15am 9:30am 9:45am 10am 10:15am 10:30am 10:45am 11am 11:15am 11:30am 11:45am …" at bounding box center [275, 375] width 245 height 366
click at [397, 354] on div "9:15am 9:30am 9:45am 10am 10:15am 10:30am 10:45am 11am 11:15am 11:30am 11:45am …" at bounding box center [275, 375] width 245 height 366
drag, startPoint x: 390, startPoint y: 363, endPoint x: 382, endPoint y: 390, distance: 27.8
click at [390, 388] on div "9:15am 9:30am 9:45am 10am 10:15am 10:30am 10:45am 11am 11:15am 11:30am 11:45am …" at bounding box center [275, 375] width 245 height 366
drag, startPoint x: 344, startPoint y: 378, endPoint x: 344, endPoint y: 389, distance: 10.2
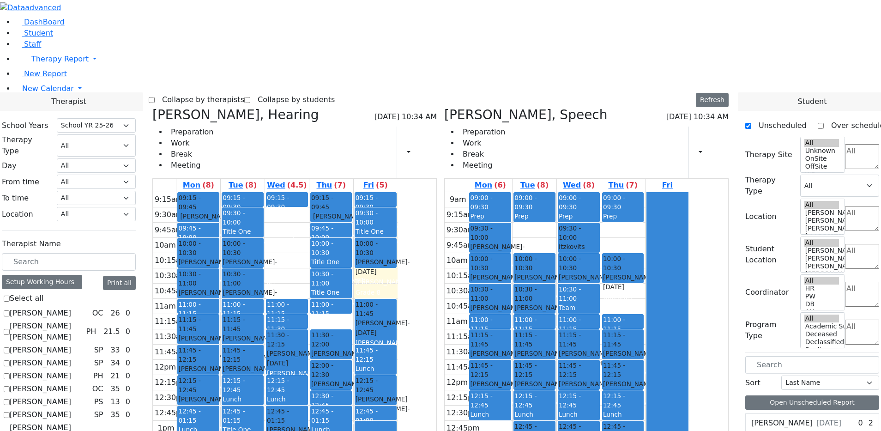
click at [344, 389] on div "9:15am 9:30am 9:45am 10am 10:15am 10:30am 10:45am 11am 11:15am 11:30am 11:45am …" at bounding box center [275, 375] width 245 height 366
drag, startPoint x: 290, startPoint y: 348, endPoint x: 290, endPoint y: 357, distance: 8.8
click at [290, 357] on div "9:15am 9:30am 9:45am 10am 10:15am 10:30am 10:45am 11am 11:15am 11:30am 11:45am …" at bounding box center [275, 375] width 245 height 366
drag, startPoint x: 341, startPoint y: 382, endPoint x: 342, endPoint y: 387, distance: 5.4
click at [343, 396] on div "9:15am 9:30am 9:45am 10am 10:15am 10:30am 10:45am 11am 11:15am 11:30am 11:45am …" at bounding box center [275, 375] width 245 height 366
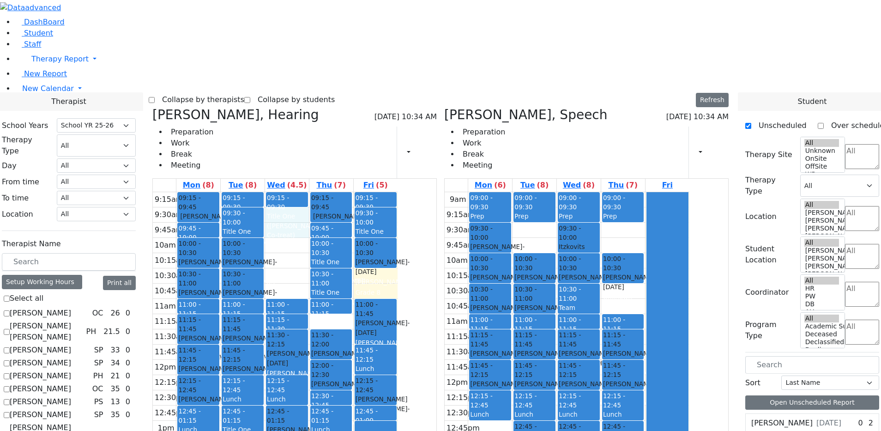
drag, startPoint x: 365, startPoint y: 102, endPoint x: 363, endPoint y: 108, distance: 6.4
click at [362, 192] on div "9:15am 9:30am 9:45am 10am 10:15am 10:30am 10:45am 11am 11:15am 11:30am 11:45am …" at bounding box center [275, 375] width 245 height 366
drag, startPoint x: 363, startPoint y: 116, endPoint x: 365, endPoint y: 133, distance: 17.6
click at [365, 192] on div "9:15am 9:30am 9:45am 10am 10:15am 10:30am 10:45am 11am 11:15am 11:30am 11:45am …" at bounding box center [275, 375] width 245 height 366
click at [366, 192] on div "9:15am 9:30am 9:45am 10am 10:15am 10:30am 10:45am 11am 11:15am 11:30am 11:45am …" at bounding box center [275, 375] width 245 height 366
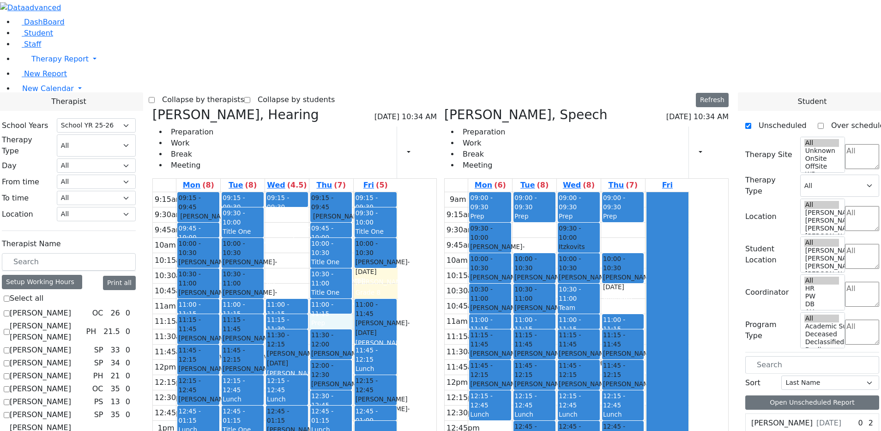
click at [397, 197] on div "9:15am 9:30am 9:45am 10am 10:15am 10:30am 10:45am 11am 11:15am 11:30am 11:45am …" at bounding box center [275, 375] width 245 height 366
drag, startPoint x: 476, startPoint y: 157, endPoint x: 473, endPoint y: 150, distance: 8.1
click at [397, 192] on div "9:15am 9:30am 9:45am 10am 10:15am 10:30am 10:45am 11am 11:15am 11:30am 11:45am …" at bounding box center [275, 375] width 245 height 366
drag, startPoint x: 466, startPoint y: 162, endPoint x: 462, endPoint y: 153, distance: 10.4
click at [397, 192] on div "9:15am 9:30am 9:45am 10am 10:15am 10:30am 10:45am 11am 11:15am 11:30am 11:45am …" at bounding box center [275, 375] width 245 height 366
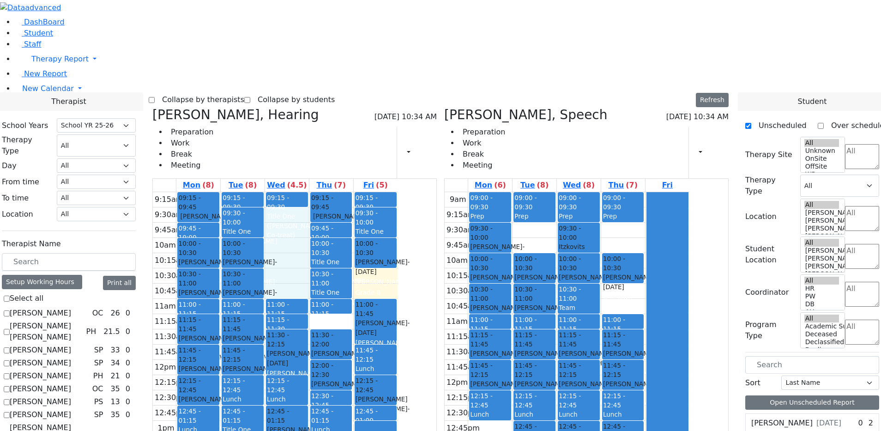
drag, startPoint x: 382, startPoint y: 159, endPoint x: 377, endPoint y: 84, distance: 75.8
click at [377, 192] on div "9:15am 9:30am 9:45am 10am 10:15am 10:30am 10:45am 11am 11:15am 11:30am 11:45am …" at bounding box center [275, 375] width 245 height 366
drag, startPoint x: 378, startPoint y: 92, endPoint x: 376, endPoint y: 105, distance: 12.5
drag, startPoint x: 377, startPoint y: 116, endPoint x: 379, endPoint y: 133, distance: 17.2
click at [379, 192] on div "9:15am 9:30am 9:45am 10am 10:15am 10:30am 10:45am 11am 11:15am 11:30am 11:45am …" at bounding box center [275, 375] width 245 height 366
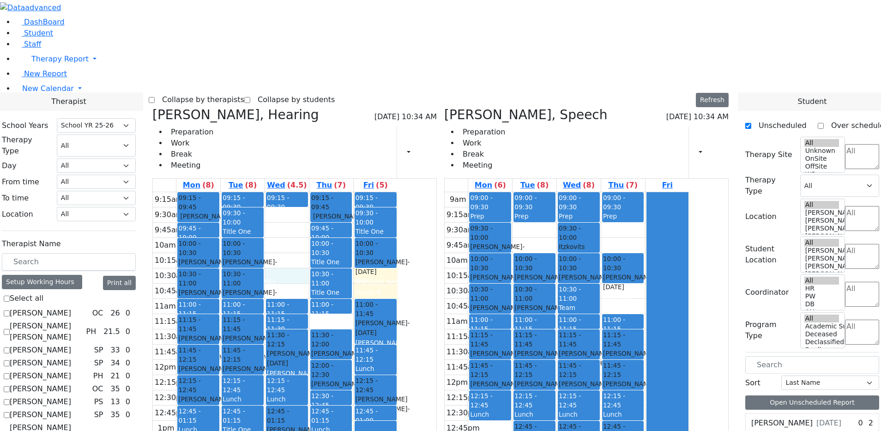
click at [381, 192] on div "9:15am 9:30am 9:45am 10am 10:15am 10:30am 10:45am 11am 11:15am 11:30am 11:45am …" at bounding box center [275, 375] width 245 height 366
drag, startPoint x: 413, startPoint y: 196, endPoint x: 402, endPoint y: 182, distance: 17.7
click at [397, 195] on div "9:15am 9:30am 9:45am 10am 10:15am 10:30am 10:45am 11am 11:15am 11:30am 11:45am …" at bounding box center [275, 375] width 245 height 366
click at [384, 192] on div "9:15am 9:30am 9:45am 10am 10:15am 10:30am 10:45am 11am 11:15am 11:30am 11:45am …" at bounding box center [275, 375] width 245 height 366
drag, startPoint x: 377, startPoint y: 94, endPoint x: 376, endPoint y: 89, distance: 5.6
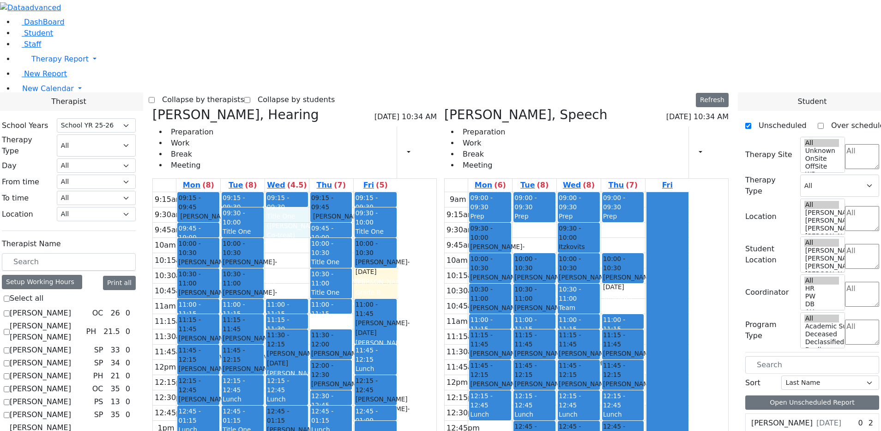
click at [377, 192] on div "9:15am 9:30am 9:45am 10am 10:15am 10:30am 10:45am 11am 11:15am 11:30am 11:45am …" at bounding box center [275, 375] width 245 height 366
drag, startPoint x: 374, startPoint y: 92, endPoint x: 374, endPoint y: 105, distance: 12.9
drag, startPoint x: 375, startPoint y: 114, endPoint x: 377, endPoint y: 133, distance: 19.5
click at [377, 192] on div "9:15am 9:30am 9:45am 10am 10:15am 10:30am 10:45am 11am 11:15am 11:30am 11:45am …" at bounding box center [275, 375] width 245 height 366
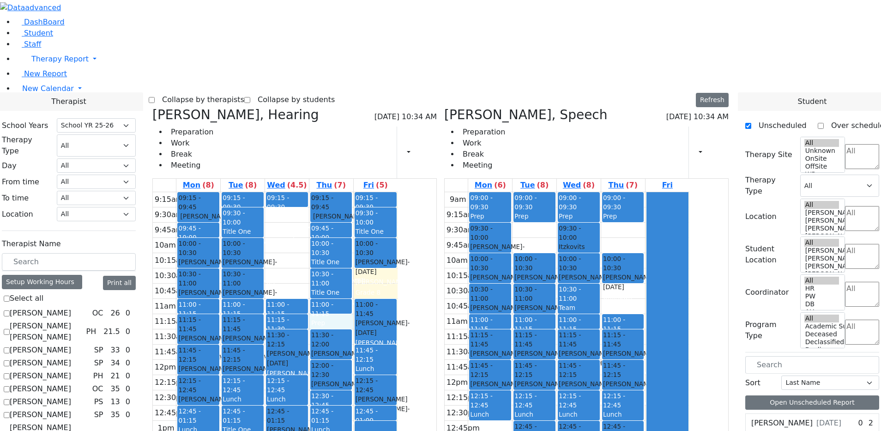
click at [397, 193] on div "9:15am 9:30am 9:45am 10am 10:15am 10:30am 10:45am 11am 11:15am 11:30am 11:45am …" at bounding box center [275, 375] width 245 height 366
drag, startPoint x: 387, startPoint y: 156, endPoint x: 387, endPoint y: 150, distance: 6.5
click at [386, 192] on div "9:15am 9:30am 9:45am 10am 10:15am 10:30am 10:45am 11am 11:15am 11:30am 11:45am …" at bounding box center [275, 375] width 245 height 366
drag, startPoint x: 386, startPoint y: 134, endPoint x: 384, endPoint y: 115, distance: 19.1
click at [384, 192] on div "9:15am 9:30am 9:45am 10am 10:15am 10:30am 10:45am 11am 11:15am 11:30am 11:45am …" at bounding box center [275, 375] width 245 height 366
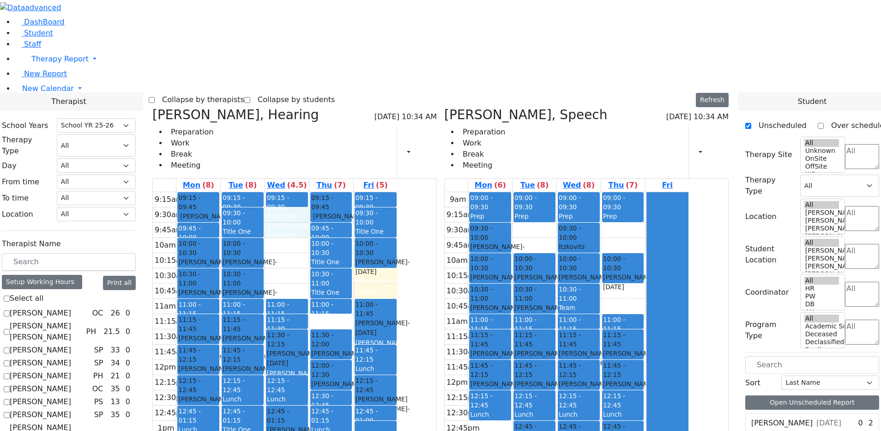
drag, startPoint x: 386, startPoint y: 90, endPoint x: 384, endPoint y: 102, distance: 11.2
click at [384, 192] on div "9:15am 9:30am 9:45am 10am 10:15am 10:30am 10:45am 11am 11:15am 11:30am 11:45am …" at bounding box center [275, 375] width 245 height 366
drag, startPoint x: 280, startPoint y: 349, endPoint x: 280, endPoint y: 357, distance: 7.8
click at [279, 365] on div "9:15am 9:30am 9:45am 10am 10:15am 10:30am 10:45am 11am 11:15am 11:30am 11:45am …" at bounding box center [275, 375] width 245 height 366
drag, startPoint x: 324, startPoint y: 376, endPoint x: 330, endPoint y: 390, distance: 15.1
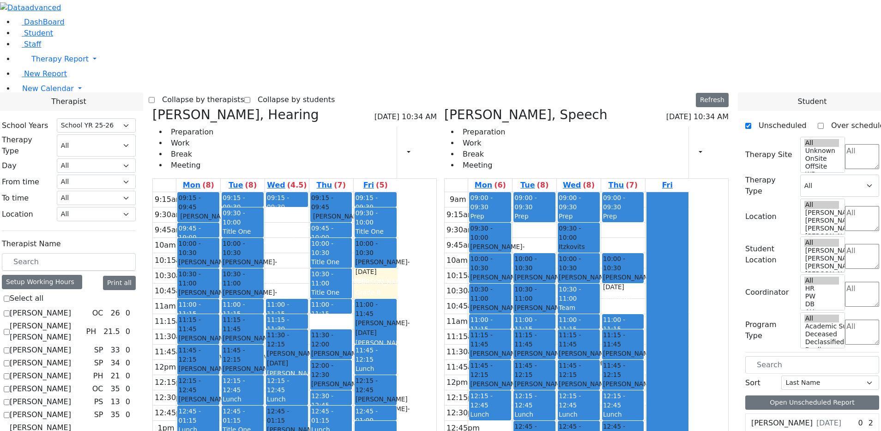
click at [329, 390] on div "9:15am 9:30am 9:45am 10am 10:15am 10:30am 10:45am 11am 11:15am 11:30am 11:45am …" at bounding box center [275, 375] width 245 height 366
drag, startPoint x: 365, startPoint y: 395, endPoint x: 373, endPoint y: 364, distance: 32.0
click at [373, 364] on div "9:15am 9:30am 9:45am 10am 10:15am 10:30am 10:45am 11am 11:15am 11:30am 11:45am …" at bounding box center [275, 375] width 245 height 366
drag, startPoint x: 416, startPoint y: 361, endPoint x: 421, endPoint y: 348, distance: 13.7
click at [397, 348] on div "9:15am 9:30am 9:45am 10am 10:15am 10:30am 10:45am 11am 11:15am 11:30am 11:45am …" at bounding box center [275, 375] width 245 height 366
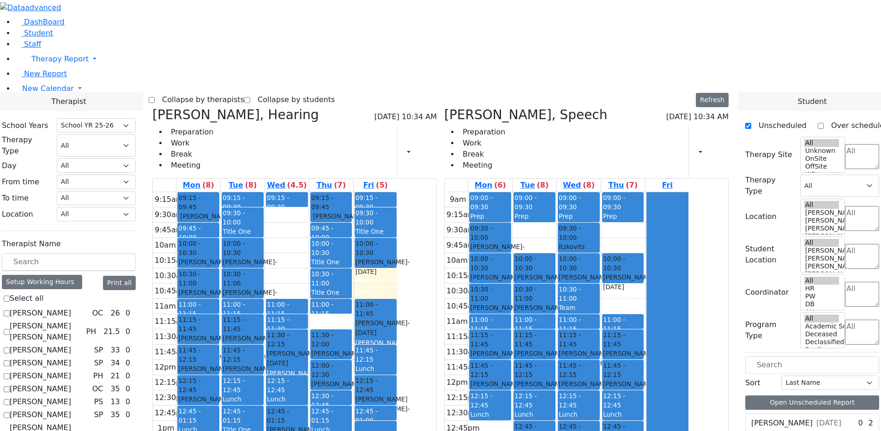
drag, startPoint x: 467, startPoint y: 299, endPoint x: 468, endPoint y: 312, distance: 13.4
drag, startPoint x: 427, startPoint y: 349, endPoint x: 427, endPoint y: 355, distance: 5.6
click at [397, 359] on div "9:15am 9:30am 9:45am 10am 10:15am 10:30am 10:45am 11am 11:15am 11:30am 11:45am …" at bounding box center [275, 375] width 245 height 366
click at [397, 198] on div "9:15am 9:30am 9:45am 10am 10:15am 10:30am 10:45am 11am 11:15am 11:30am 11:45am …" at bounding box center [275, 375] width 245 height 366
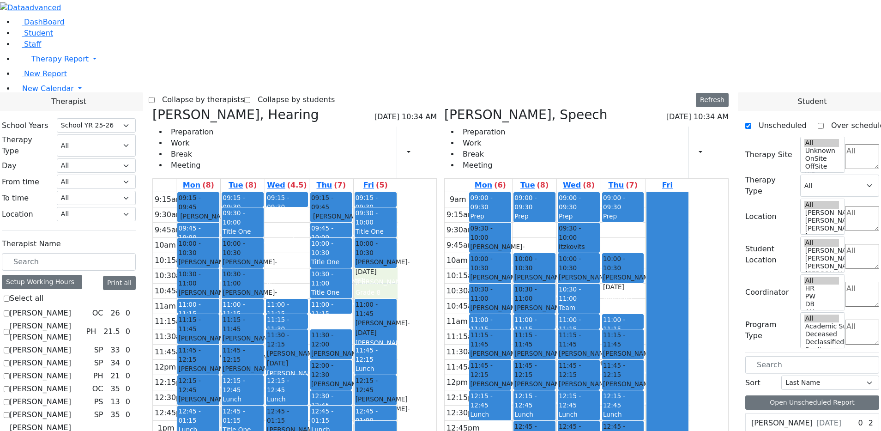
drag, startPoint x: 459, startPoint y: 153, endPoint x: 459, endPoint y: 159, distance: 6.0
click at [397, 192] on div "9:15am 9:30am 9:45am 10am 10:15am 10:30am 10:45am 11am 11:15am 11:30am 11:45am …" at bounding box center [275, 375] width 245 height 366
drag, startPoint x: 377, startPoint y: 90, endPoint x: 378, endPoint y: 103, distance: 13.4
click at [377, 192] on div "9:15am 9:30am 9:45am 10am 10:15am 10:30am 10:45am 11am 11:15am 11:30am 11:45am …" at bounding box center [275, 375] width 245 height 366
drag, startPoint x: 379, startPoint y: 120, endPoint x: 380, endPoint y: 127, distance: 7.4
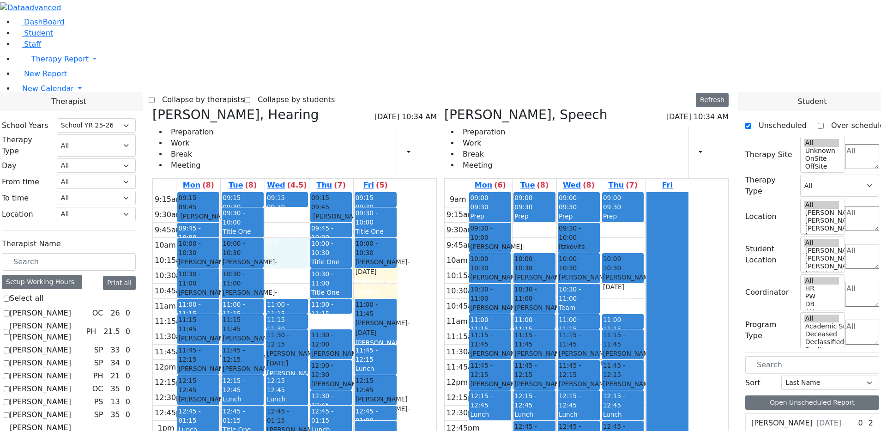
click at [380, 192] on div "9:15am 9:30am 9:45am 10am 10:15am 10:30am 10:45am 11am 11:15am 11:30am 11:45am …" at bounding box center [275, 375] width 245 height 366
drag, startPoint x: 380, startPoint y: 143, endPoint x: 380, endPoint y: 161, distance: 17.5
click at [380, 192] on div "9:15am 9:30am 9:45am 10am 10:15am 10:30am 10:45am 11am 11:15am 11:30am 11:45am …" at bounding box center [275, 375] width 245 height 366
click at [397, 196] on div "9:15am 9:30am 9:45am 10am 10:15am 10:30am 10:45am 11am 11:15am 11:30am 11:45am …" at bounding box center [275, 375] width 245 height 366
click at [42, 37] on span "Student" at bounding box center [38, 33] width 29 height 9
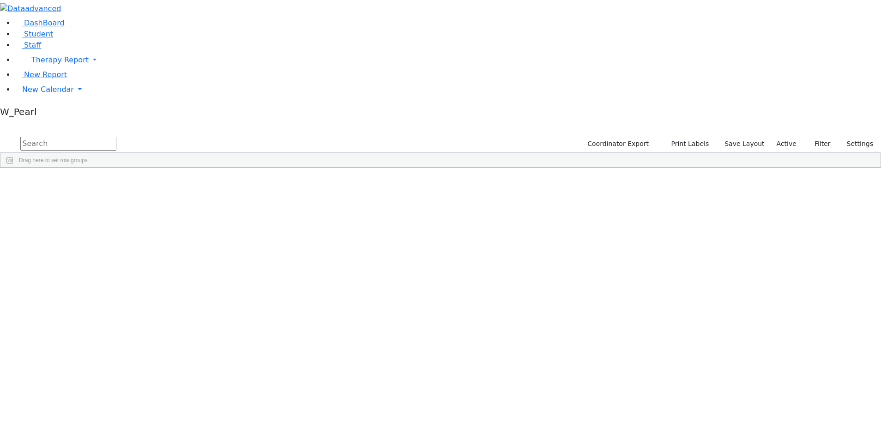
click at [256, 152] on div "Drag here to set row groups Drag here to set column labels Student Id Last Name…" at bounding box center [440, 160] width 881 height 16
click at [116, 137] on input "text" at bounding box center [68, 144] width 96 height 14
drag, startPoint x: 227, startPoint y: 40, endPoint x: 116, endPoint y: 35, distance: 111.4
click at [116, 135] on form at bounding box center [58, 144] width 116 height 18
click at [116, 137] on input "text" at bounding box center [68, 144] width 96 height 14
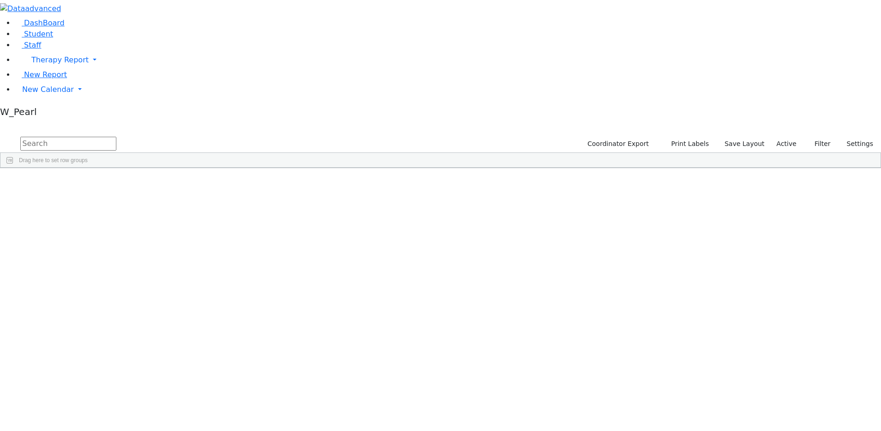
drag, startPoint x: 544, startPoint y: 12, endPoint x: 438, endPoint y: 19, distance: 106.8
click at [440, 19] on div "DashBoard Student Staff Therapy Report Student Old Calendar Report" at bounding box center [440, 84] width 881 height 168
click at [579, 0] on div "DashBoard Student Staff Therapy Report Student Old Calendar Report" at bounding box center [440, 84] width 881 height 168
click at [116, 137] on input "text" at bounding box center [68, 144] width 96 height 14
click at [383, 4] on div "DashBoard Student Staff Therapy Report Student Old Calendar Report" at bounding box center [440, 84] width 881 height 168
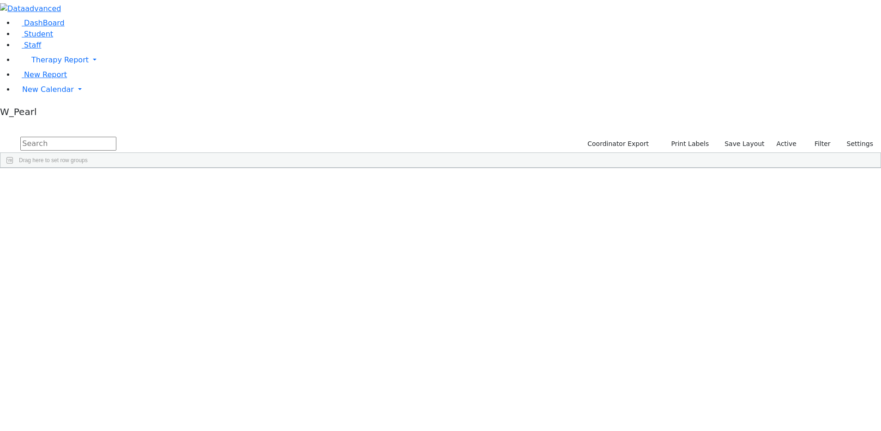
click at [116, 137] on input "text" at bounding box center [68, 144] width 96 height 14
click at [278, 121] on div "Students 501 A 24 K 24 W 24 A 24 K 24 W 24 A" at bounding box center [440, 128] width 881 height 14
drag, startPoint x: 535, startPoint y: 13, endPoint x: 482, endPoint y: 11, distance: 52.7
click at [484, 121] on div "Students 501 A 24 K 24 W 24 A 24 K 24 W 24 A" at bounding box center [440, 128] width 881 height 14
click at [48, 94] on span "New Calendar" at bounding box center [48, 89] width 52 height 9
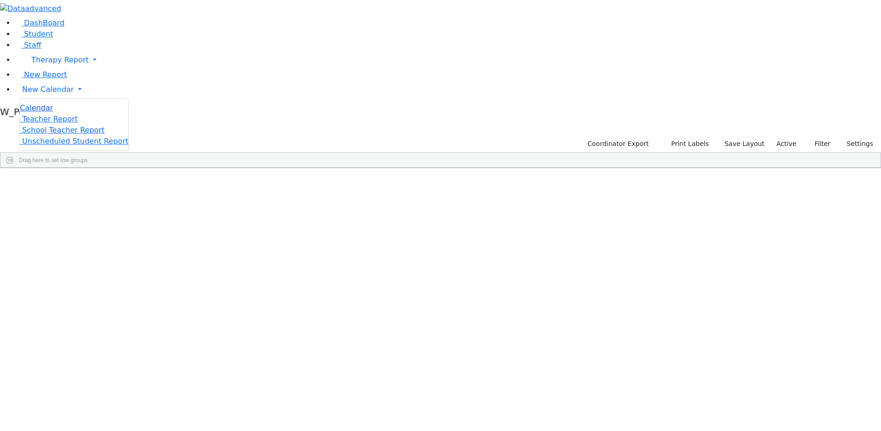
click at [46, 112] on span "Calendar" at bounding box center [36, 107] width 33 height 9
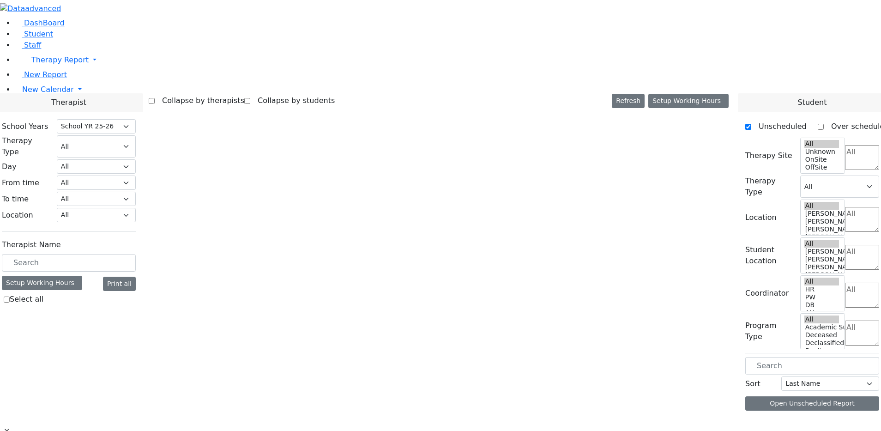
select select "212"
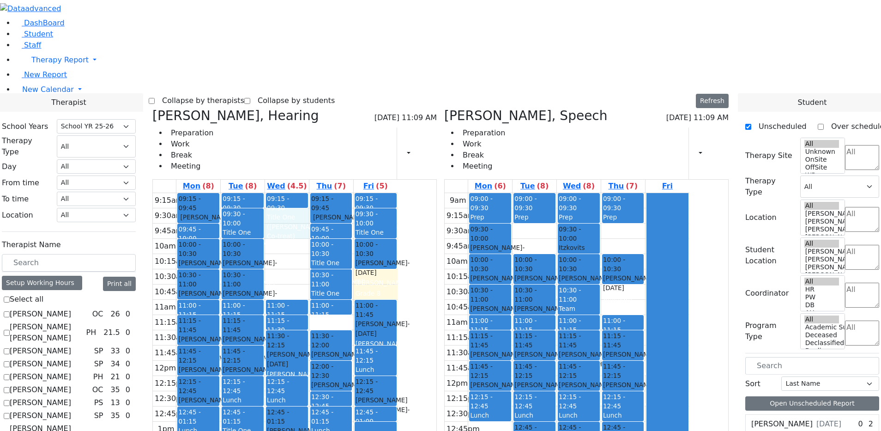
click at [377, 193] on div "9:15am 9:30am 9:45am 10am 10:15am 10:30am 10:45am 11am 11:15am 11:30am 11:45am …" at bounding box center [275, 376] width 245 height 366
drag, startPoint x: 383, startPoint y: 168, endPoint x: 380, endPoint y: 97, distance: 70.2
click at [380, 193] on div "9:15am 9:30am 9:45am 10am 10:15am 10:30am 10:45am 11am 11:15am 11:30am 11:45am …" at bounding box center [275, 376] width 245 height 366
drag, startPoint x: 367, startPoint y: 93, endPoint x: 370, endPoint y: 144, distance: 51.8
click at [370, 193] on div "9:15am 9:30am 9:45am 10am 10:15am 10:30am 10:45am 11am 11:15am 11:30am 11:45am …" at bounding box center [275, 376] width 245 height 366
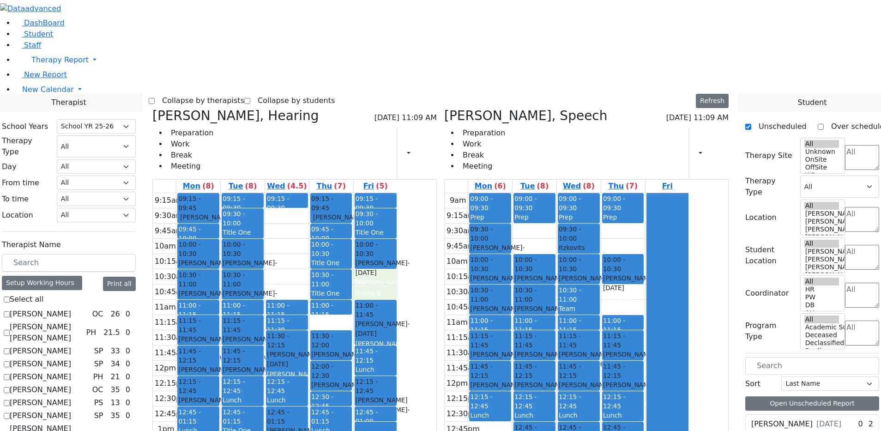
drag, startPoint x: 455, startPoint y: 158, endPoint x: 455, endPoint y: 163, distance: 5.5
click at [397, 193] on div "9:15am 9:30am 9:45am 10am 10:15am 10:30am 10:45am 11am 11:15am 11:30am 11:45am …" at bounding box center [275, 376] width 245 height 366
click at [397, 196] on div "9:15am 9:30am 9:45am 10am 10:15am 10:30am 10:45am 11am 11:15am 11:30am 11:45am …" at bounding box center [275, 376] width 245 height 366
drag, startPoint x: 366, startPoint y: 160, endPoint x: 369, endPoint y: 94, distance: 66.0
click at [369, 193] on div "9:15am 9:30am 9:45am 10am 10:15am 10:30am 10:45am 11am 11:15am 11:30am 11:45am …" at bounding box center [275, 376] width 245 height 366
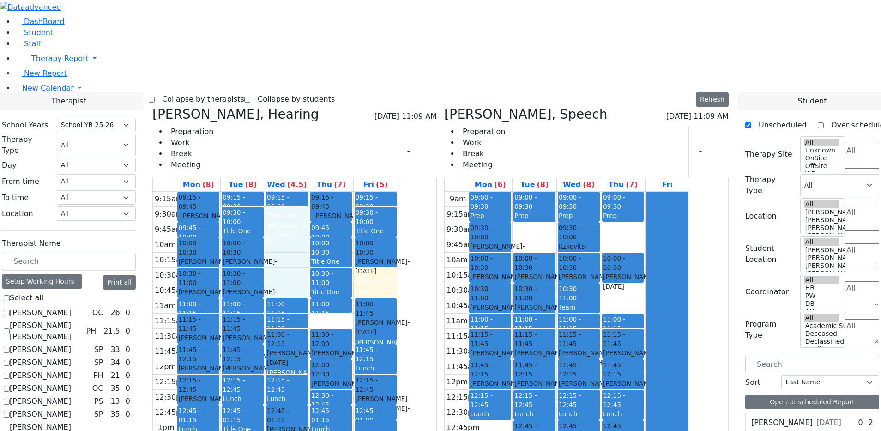
scroll to position [2, 0]
drag, startPoint x: 409, startPoint y: 353, endPoint x: 405, endPoint y: 360, distance: 8.1
click at [397, 360] on div "9:15am 9:30am 9:45am 10am 10:15am 10:30am 10:45am 11am 11:15am 11:30am 11:45am …" at bounding box center [275, 374] width 245 height 366
drag, startPoint x: 380, startPoint y: 370, endPoint x: 362, endPoint y: 389, distance: 25.8
click at [377, 389] on div "9:15am 9:30am 9:45am 10am 10:15am 10:30am 10:45am 11am 11:15am 11:30am 11:45am …" at bounding box center [275, 374] width 245 height 366
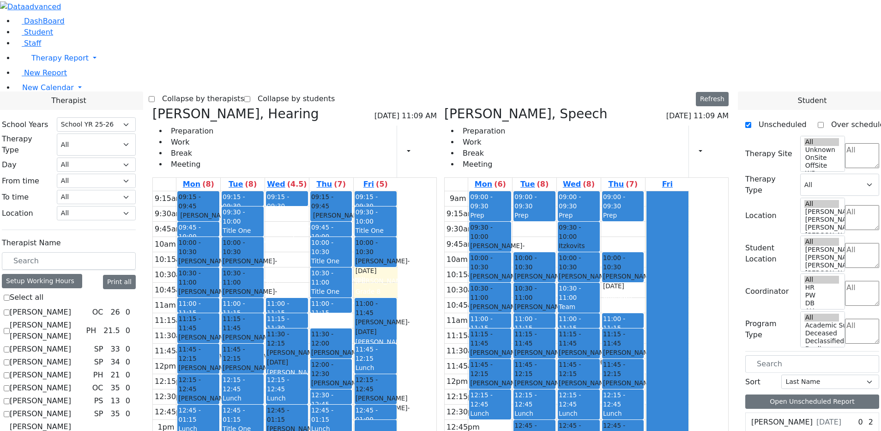
drag, startPoint x: 341, startPoint y: 379, endPoint x: 316, endPoint y: 382, distance: 25.5
click at [332, 390] on div "9:15am 9:30am 9:45am 10am 10:15am 10:30am 10:45am 11am 11:15am 11:30am 11:45am …" at bounding box center [275, 374] width 245 height 366
click at [295, 360] on div "9:15am 9:30am 9:45am 10am 10:15am 10:30am 10:45am 11am 11:15am 11:30am 11:45am …" at bounding box center [275, 374] width 245 height 366
click at [360, 392] on div "9:15am 9:30am 9:45am 10am 10:15am 10:30am 10:45am 11am 11:15am 11:30am 11:45am …" at bounding box center [275, 374] width 245 height 366
drag, startPoint x: 355, startPoint y: 395, endPoint x: 380, endPoint y: 355, distance: 47.3
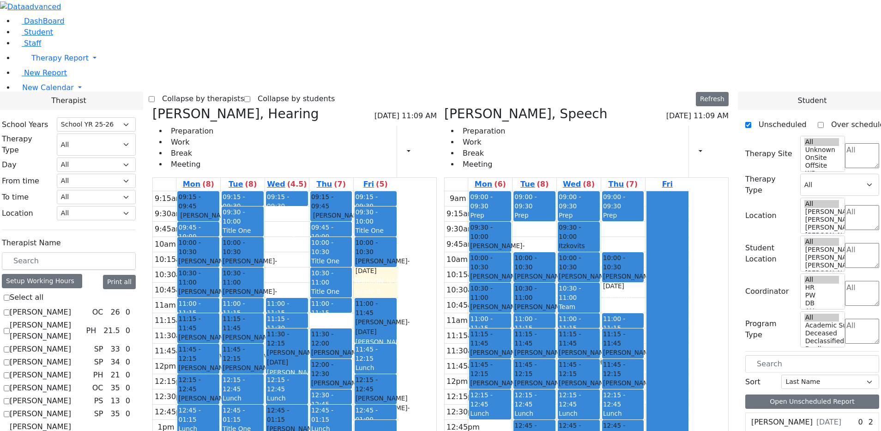
drag, startPoint x: 417, startPoint y: 360, endPoint x: 417, endPoint y: 343, distance: 16.6
click at [397, 344] on div "9:15am 9:30am 9:45am 10am 10:15am 10:30am 10:45am 11am 11:15am 11:30am 11:45am …" at bounding box center [275, 374] width 245 height 366
click at [350, 395] on div "9:15am 9:30am 9:45am 10am 10:15am 10:30am 10:45am 11am 11:15am 11:30am 11:45am …" at bounding box center [275, 374] width 245 height 366
drag, startPoint x: 334, startPoint y: 381, endPoint x: 333, endPoint y: 393, distance: 12.0
click at [335, 394] on div "9:15am 9:30am 9:45am 10am 10:15am 10:30am 10:45am 11am 11:15am 11:30am 11:45am …" at bounding box center [275, 374] width 245 height 366
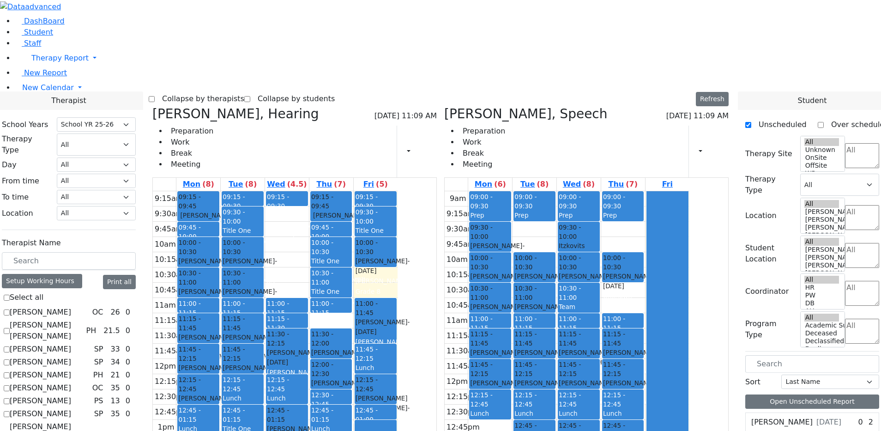
drag, startPoint x: 294, startPoint y: 349, endPoint x: 300, endPoint y: 361, distance: 13.4
click at [299, 361] on div "9:15am 9:30am 9:45am 10am 10:15am 10:30am 10:45am 11am 11:15am 11:30am 11:45am …" at bounding box center [275, 374] width 245 height 366
drag, startPoint x: 322, startPoint y: 377, endPoint x: 337, endPoint y: 392, distance: 21.5
click at [331, 394] on div "9:15am 9:30am 9:45am 10am 10:15am 10:30am 10:45am 11am 11:15am 11:30am 11:45am …" at bounding box center [275, 374] width 245 height 366
drag, startPoint x: 355, startPoint y: 390, endPoint x: 366, endPoint y: 357, distance: 35.3
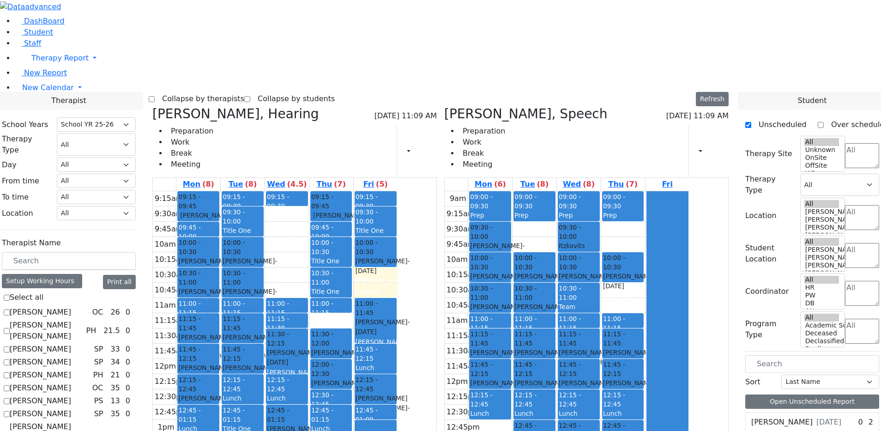
click at [365, 357] on div "9:15am 9:30am 9:45am 10am 10:15am 10:30am 10:45am 11am 11:15am 11:30am 11:45am …" at bounding box center [275, 374] width 245 height 366
click at [397, 347] on div "9:15am 9:30am 9:45am 10am 10:15am 10:30am 10:45am 11am 11:15am 11:30am 11:45am …" at bounding box center [275, 374] width 245 height 366
click at [365, 386] on div "9:15am 9:30am 9:45am 10am 10:15am 10:30am 10:45am 11am 11:15am 11:30am 11:45am …" at bounding box center [275, 374] width 245 height 366
drag, startPoint x: 340, startPoint y: 380, endPoint x: 343, endPoint y: 390, distance: 11.2
click at [341, 391] on div "9:15am 9:30am 9:45am 10am 10:15am 10:30am 10:45am 11am 11:15am 11:30am 11:45am …" at bounding box center [275, 374] width 245 height 366
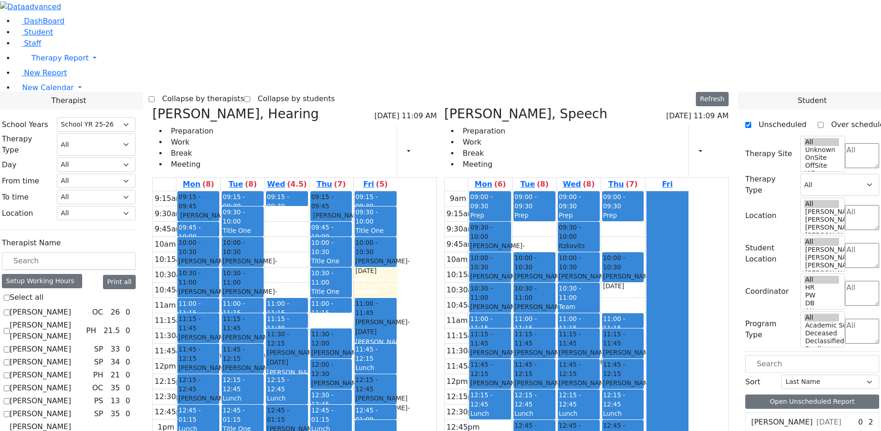
drag, startPoint x: 370, startPoint y: 385, endPoint x: 381, endPoint y: 365, distance: 22.9
click at [381, 365] on div "9:15am 9:30am 9:45am 10am 10:15am 10:30am 10:45am 11am 11:15am 11:30am 11:45am …" at bounding box center [275, 374] width 245 height 366
drag, startPoint x: 416, startPoint y: 357, endPoint x: 420, endPoint y: 340, distance: 18.1
click at [397, 340] on div "9:15am 9:30am 9:45am 10am 10:15am 10:30am 10:45am 11am 11:15am 11:30am 11:45am …" at bounding box center [275, 374] width 245 height 366
drag, startPoint x: 467, startPoint y: 301, endPoint x: 468, endPoint y: 320, distance: 19.0
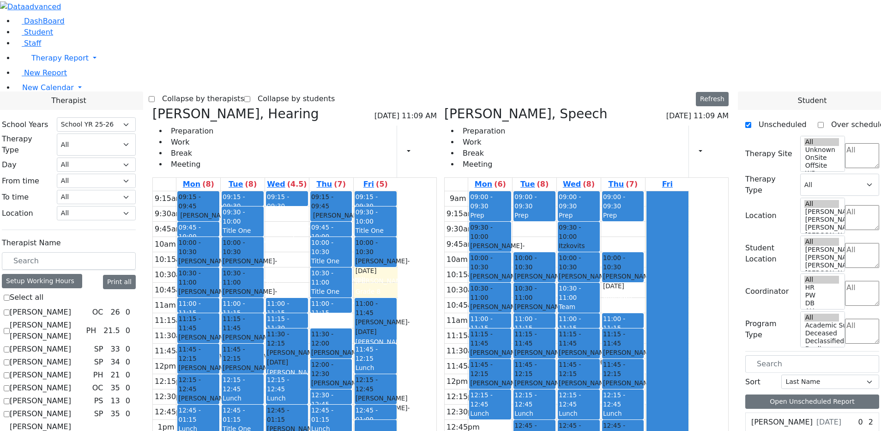
drag, startPoint x: 436, startPoint y: 350, endPoint x: 439, endPoint y: 360, distance: 10.2
click at [397, 360] on div "9:15am 9:30am 9:45am 10am 10:15am 10:30am 10:45am 11am 11:15am 11:30am 11:45am …" at bounding box center [275, 374] width 245 height 366
drag, startPoint x: 451, startPoint y: 361, endPoint x: 446, endPoint y: 360, distance: 5.4
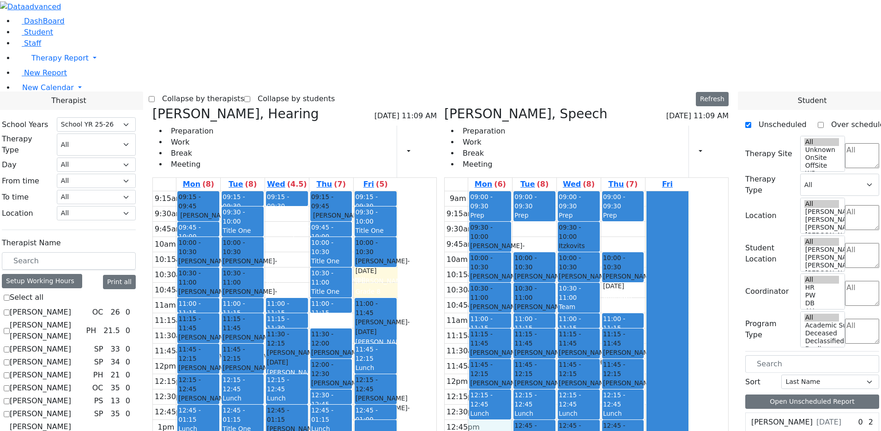
click at [524, 303] on div "9am 9:15am 9:30am 9:45am 10am 10:15am 10:30am 10:45am 11am 11:15am 11:30am 11:4…" at bounding box center [567, 374] width 245 height 366
click at [444, 106] on icon at bounding box center [444, 113] width 0 height 15
select select "5"
checkbox input "false"
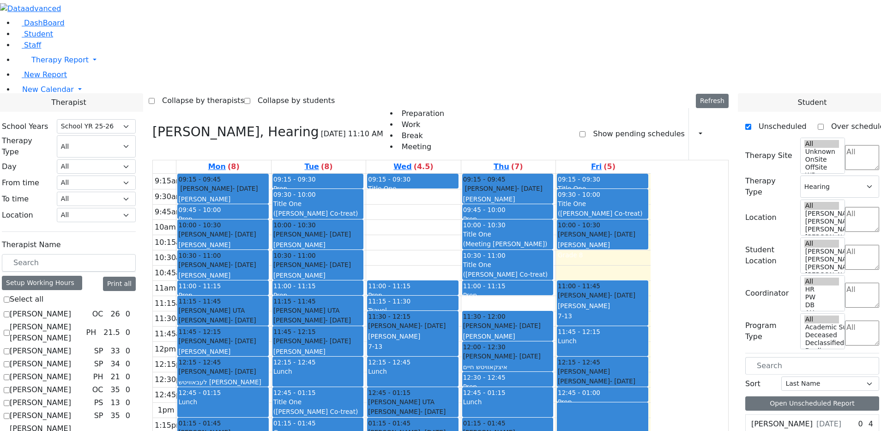
scroll to position [1, 0]
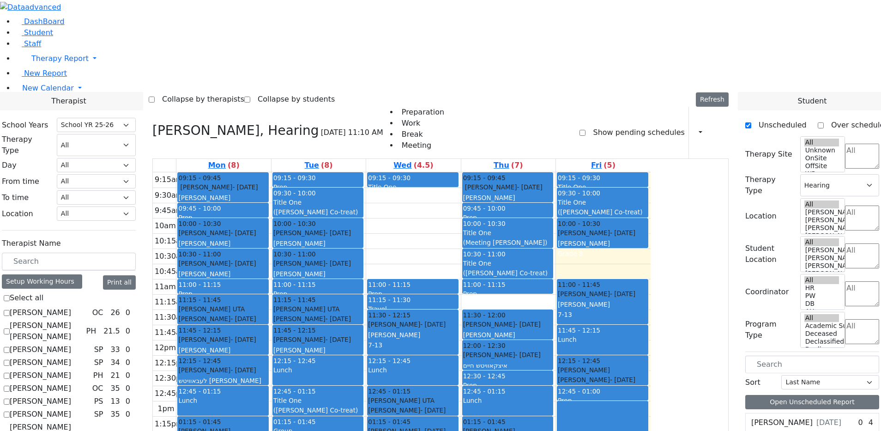
checkbox input "true"
select select
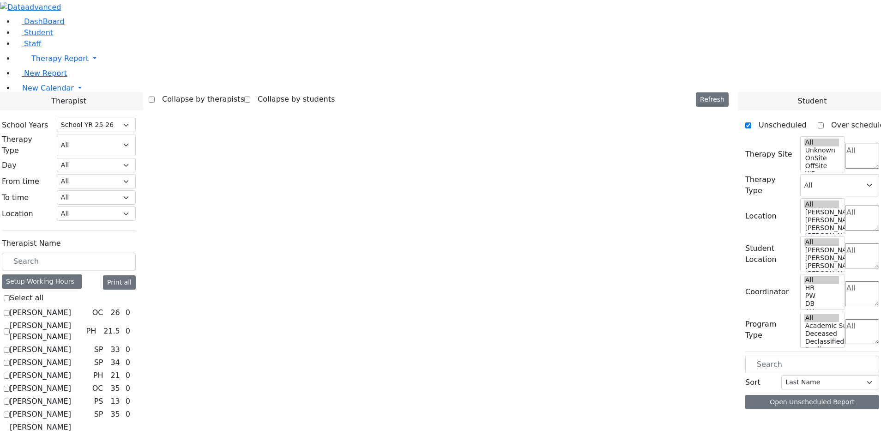
scroll to position [0, 0]
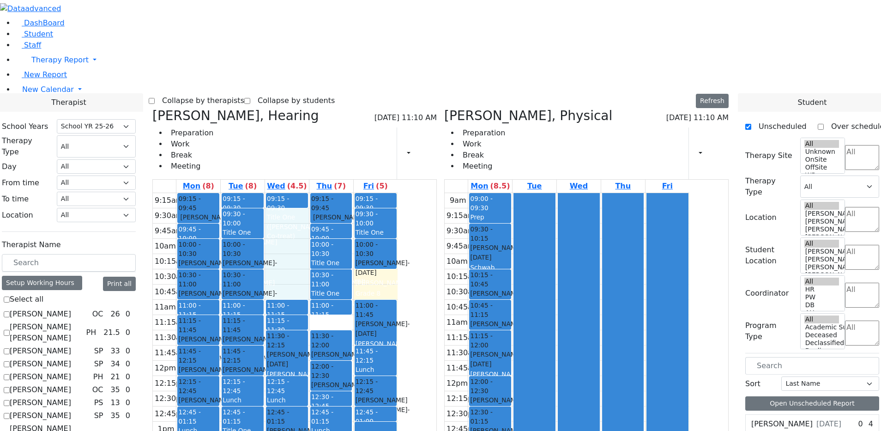
drag, startPoint x: 368, startPoint y: 162, endPoint x: 377, endPoint y: 93, distance: 69.8
click at [376, 193] on div "9:15am 9:30am 9:45am 10am 10:15am 10:30am 10:45am 11am 11:15am 11:30am 11:45am …" at bounding box center [275, 376] width 245 height 366
drag, startPoint x: 600, startPoint y: 122, endPoint x: 599, endPoint y: 149, distance: 26.3
click at [554, 193] on div at bounding box center [534, 345] width 41 height 304
